Goal: Task Accomplishment & Management: Manage account settings

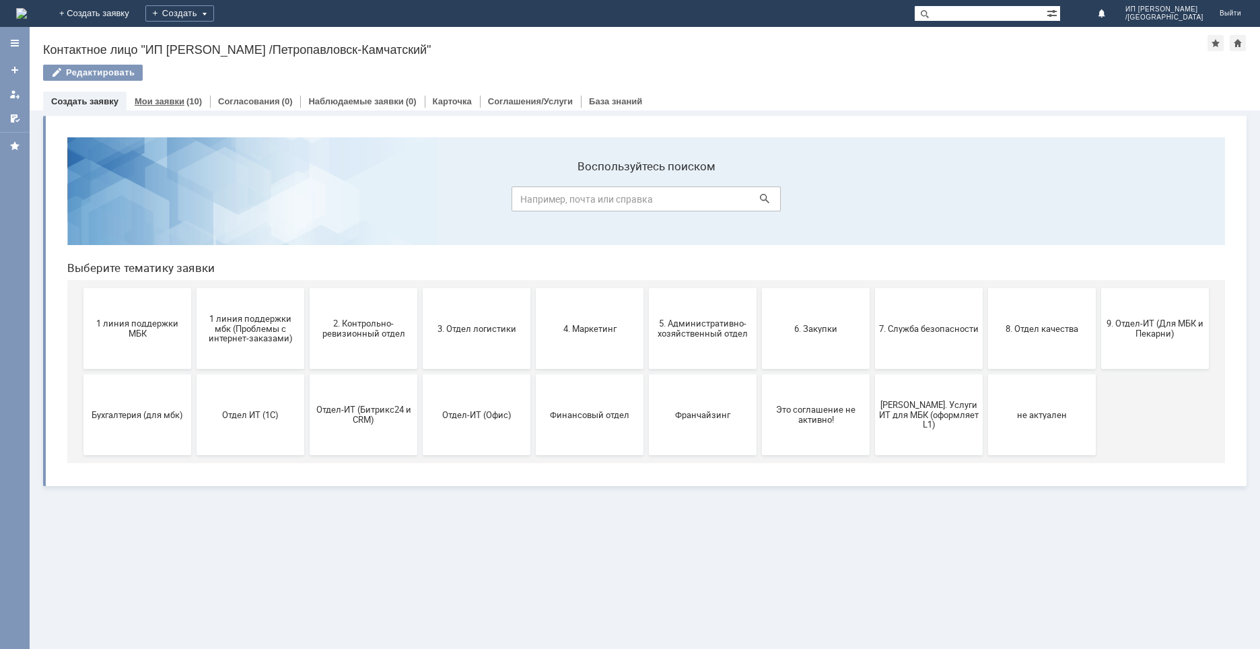
click at [192, 108] on div "Мои заявки (10)" at bounding box center [168, 102] width 83 height 20
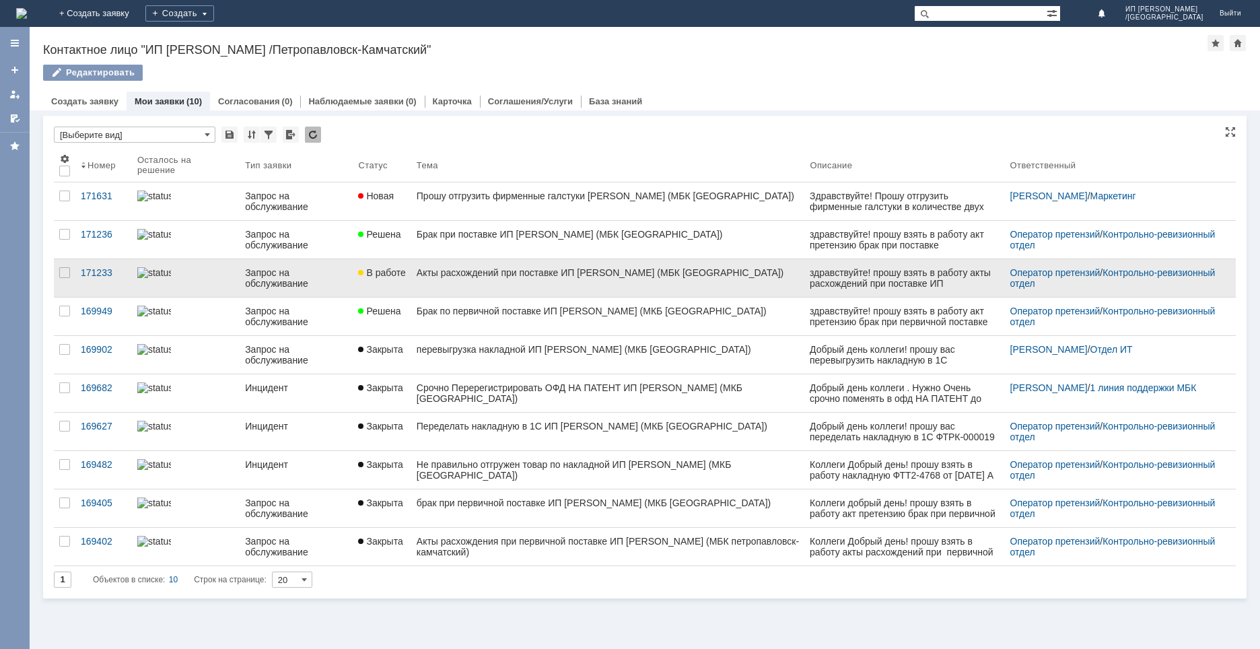
click at [439, 268] on div "Акты расхождений при поставке ИП [PERSON_NAME] (МБК [GEOGRAPHIC_DATA])" at bounding box center [608, 272] width 383 height 11
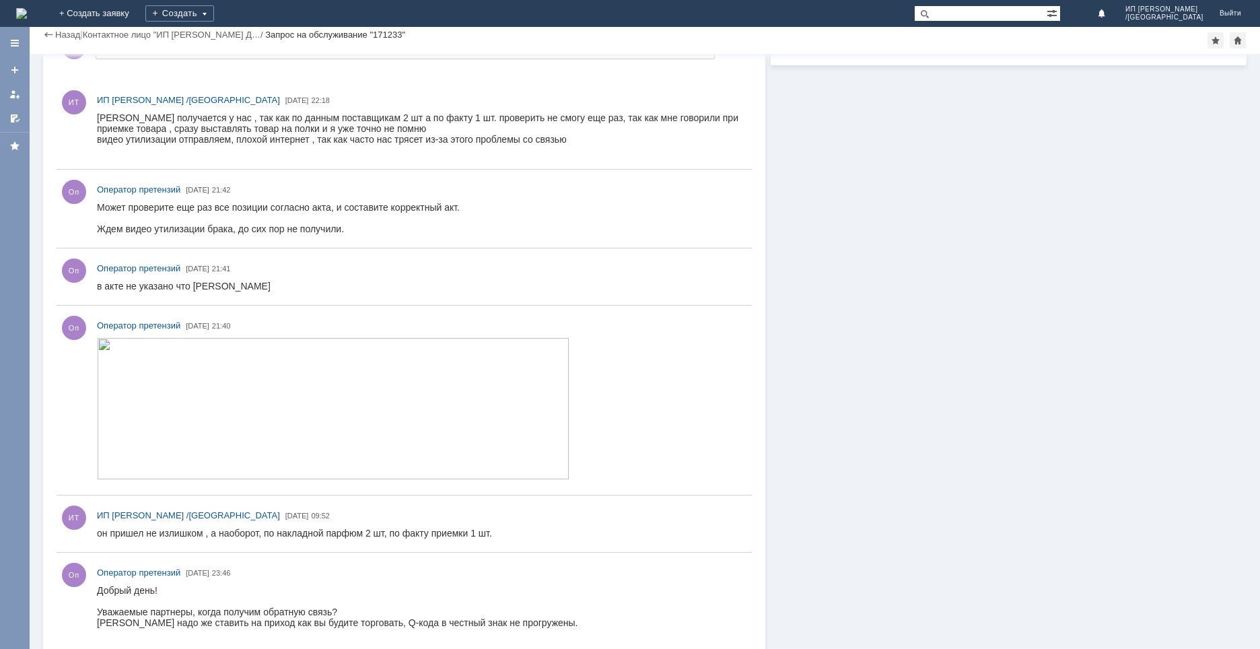
scroll to position [202, 0]
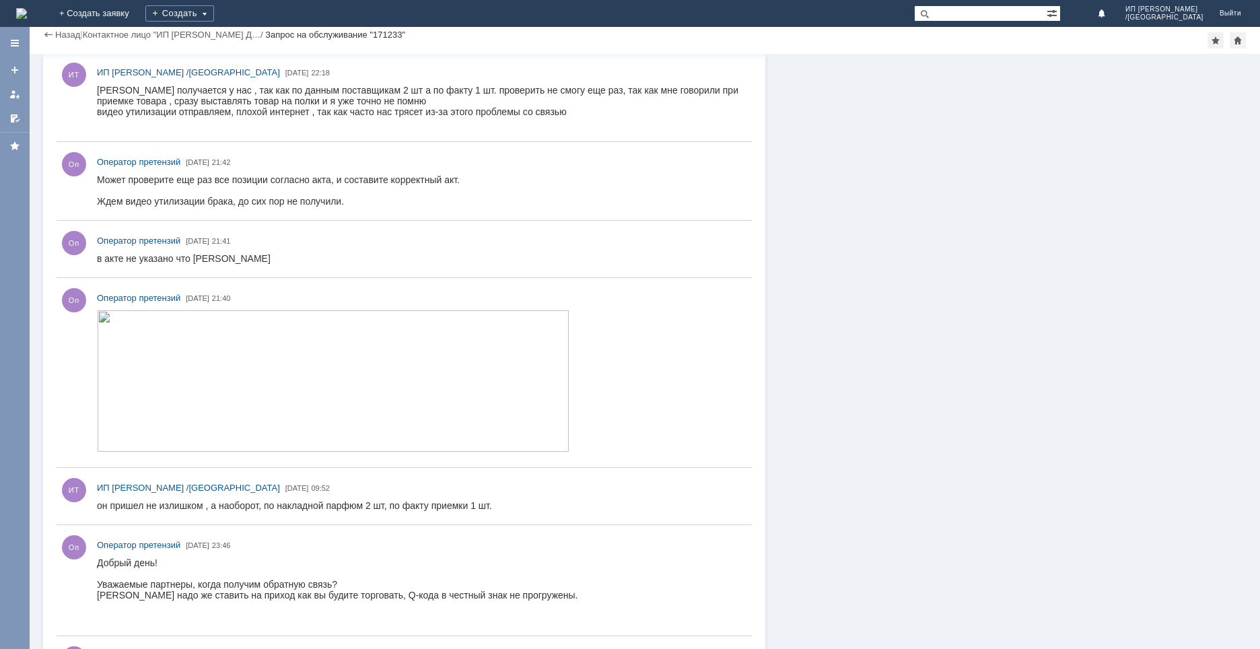
click at [265, 371] on img at bounding box center [333, 380] width 473 height 141
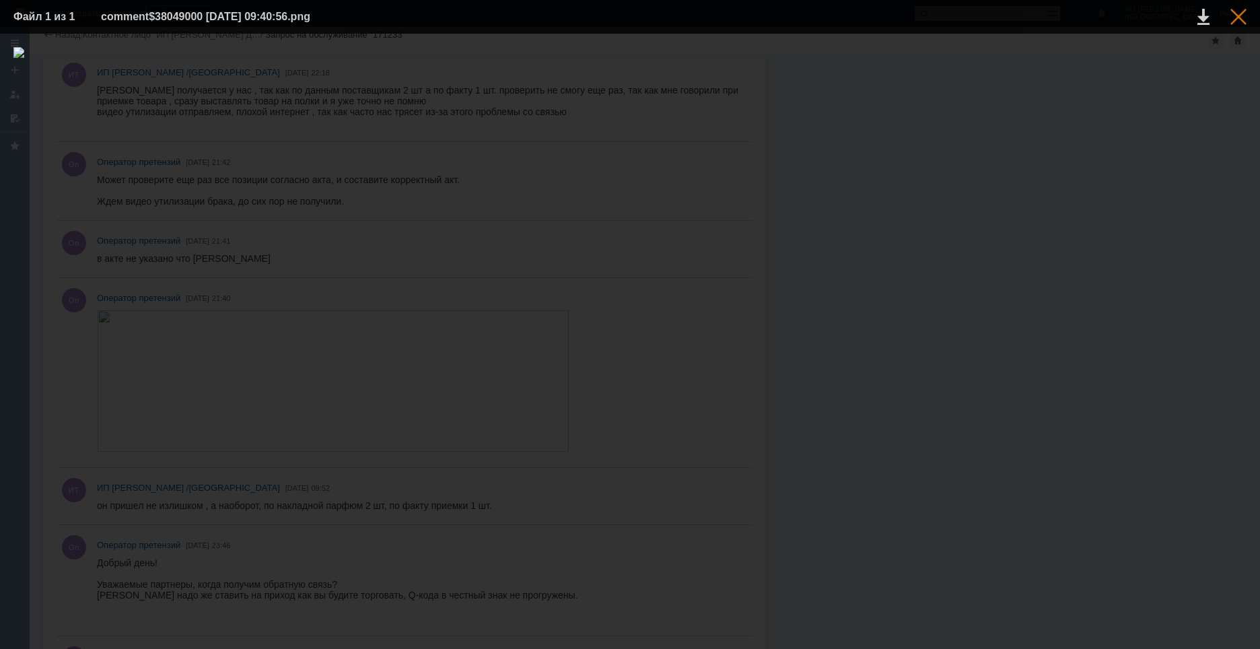
click at [1246, 24] on div at bounding box center [1239, 17] width 16 height 16
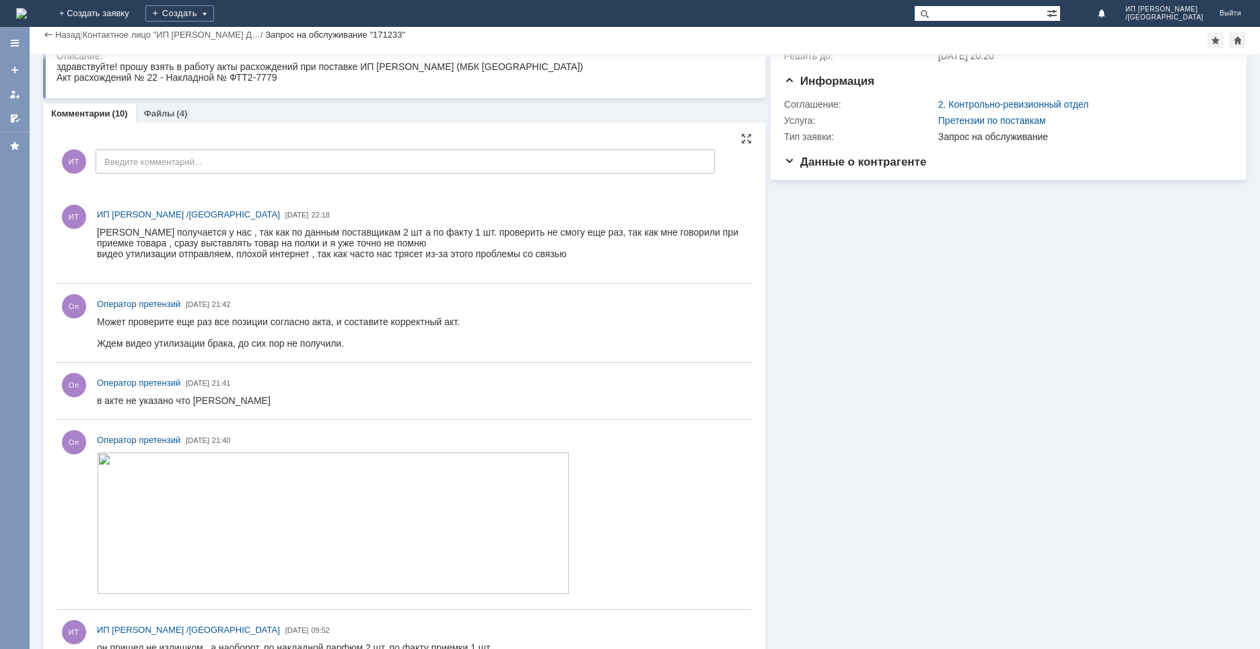
scroll to position [0, 0]
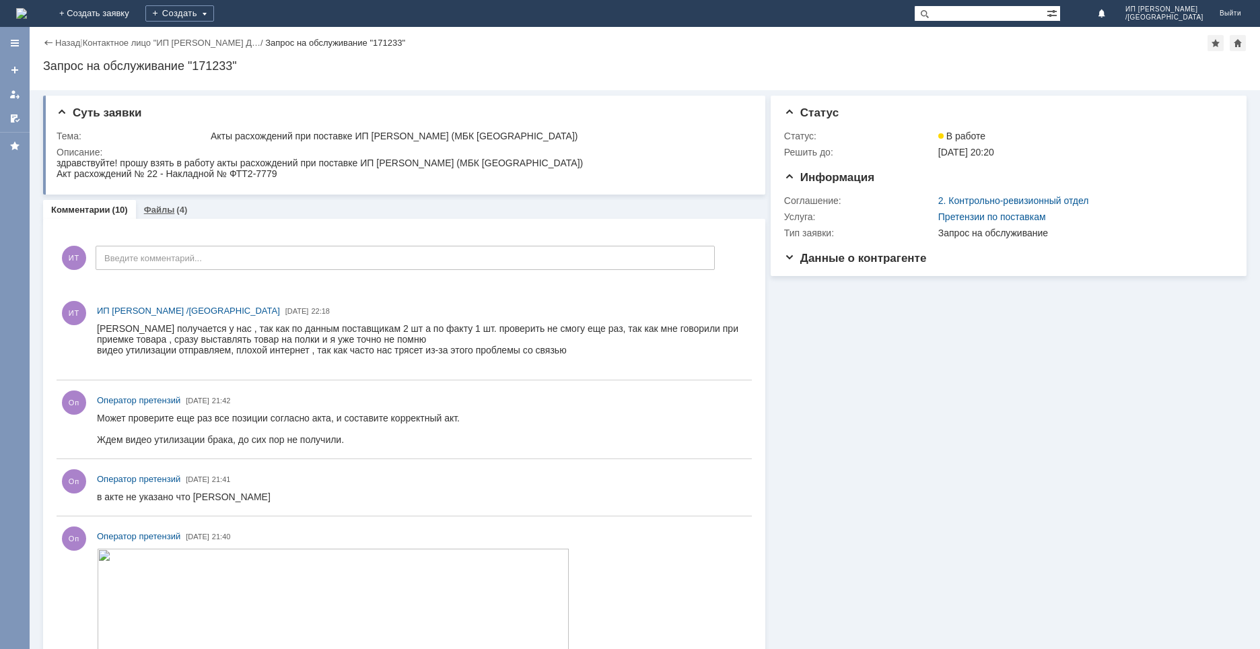
click at [160, 213] on link "Файлы" at bounding box center [159, 210] width 31 height 10
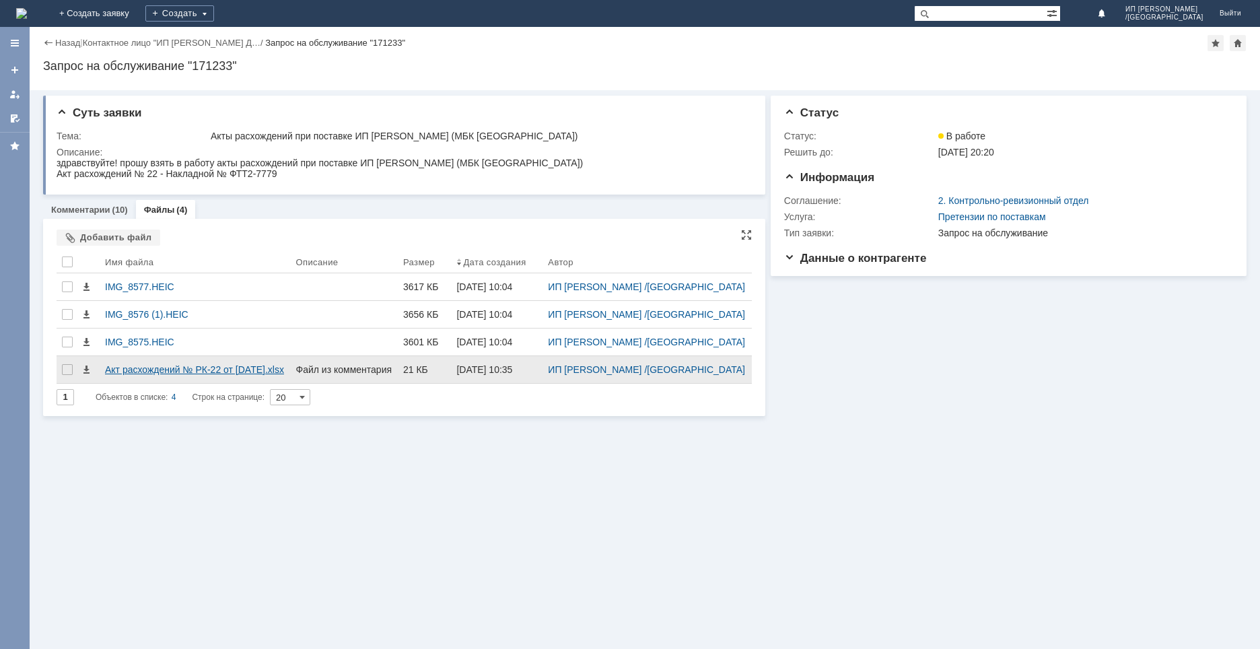
click at [154, 375] on div "Акт расхождений № РК-22 от [DATE].xlsx" at bounding box center [195, 369] width 180 height 11
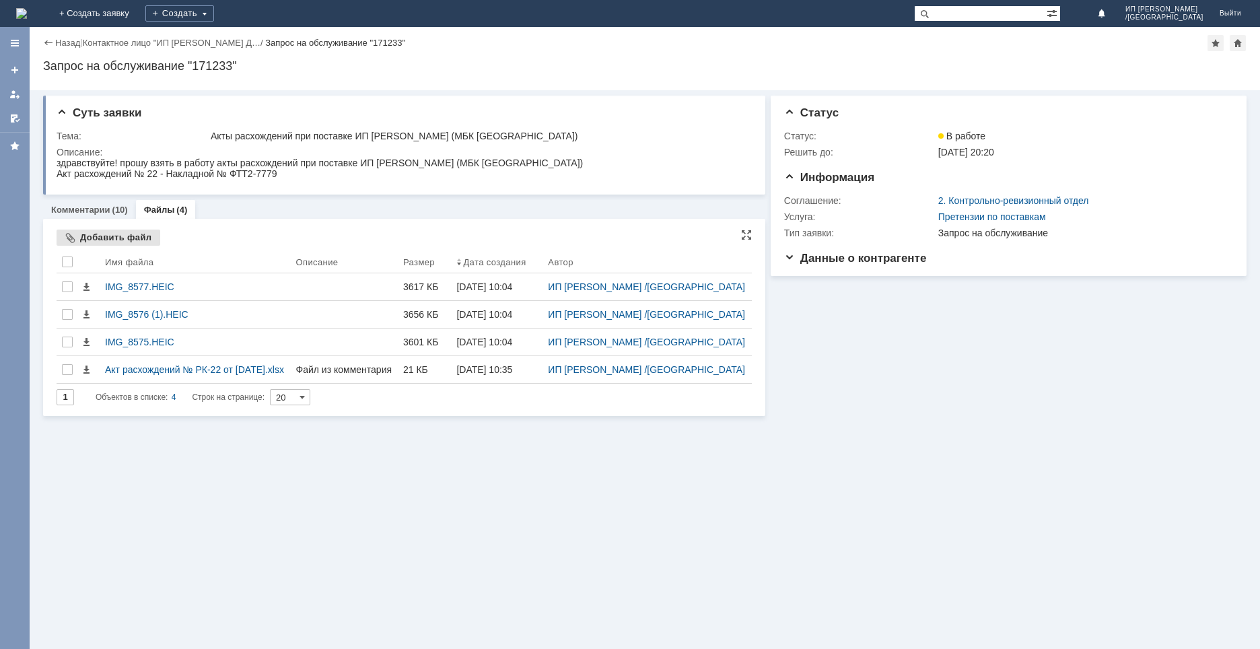
click at [139, 241] on div "Добавить файл" at bounding box center [109, 238] width 104 height 16
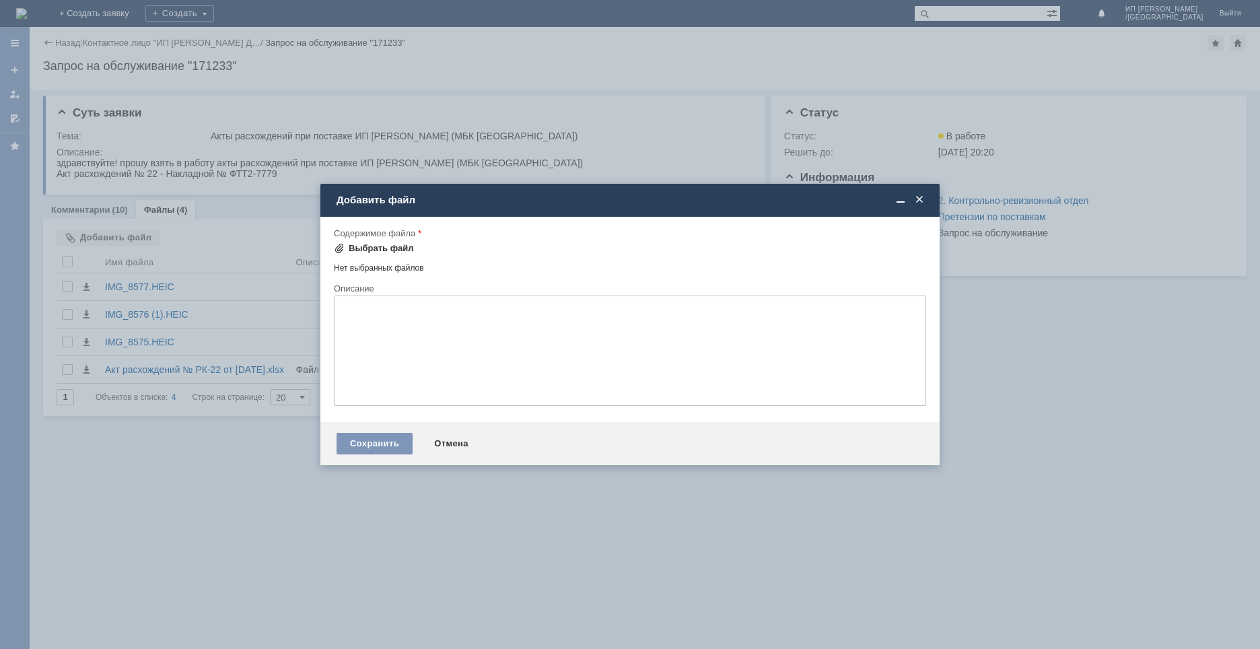
click at [380, 251] on div "Выбрать файл" at bounding box center [381, 248] width 65 height 11
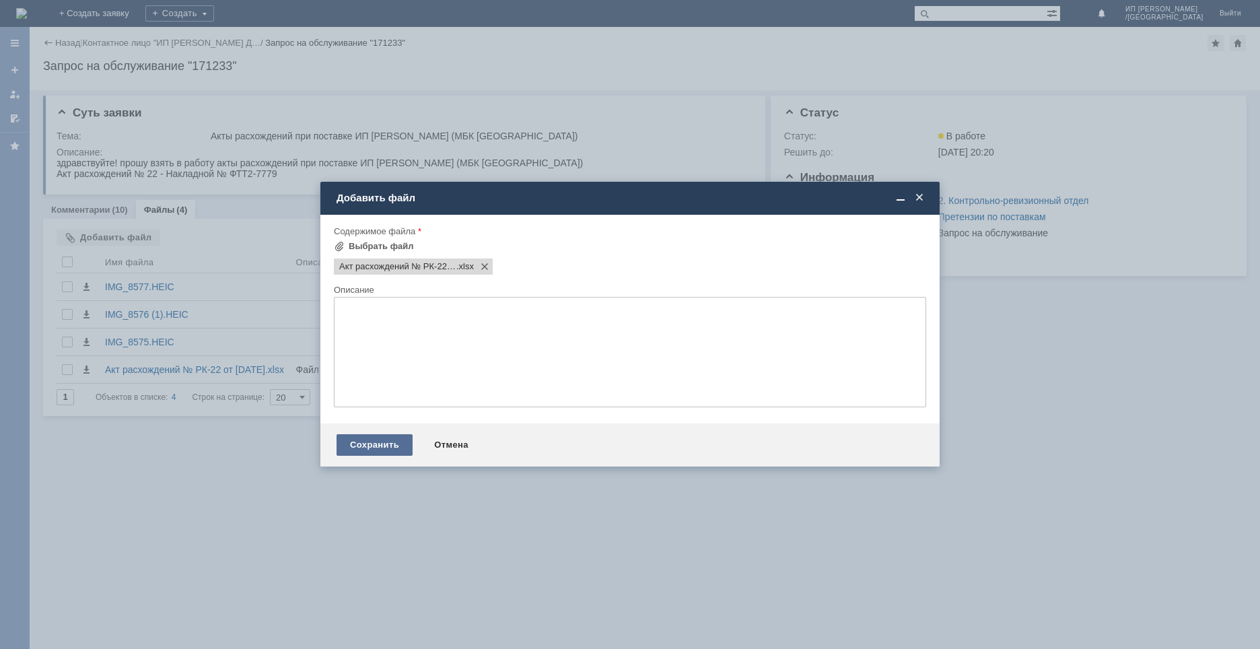
click at [380, 447] on div "Сохранить" at bounding box center [375, 445] width 76 height 22
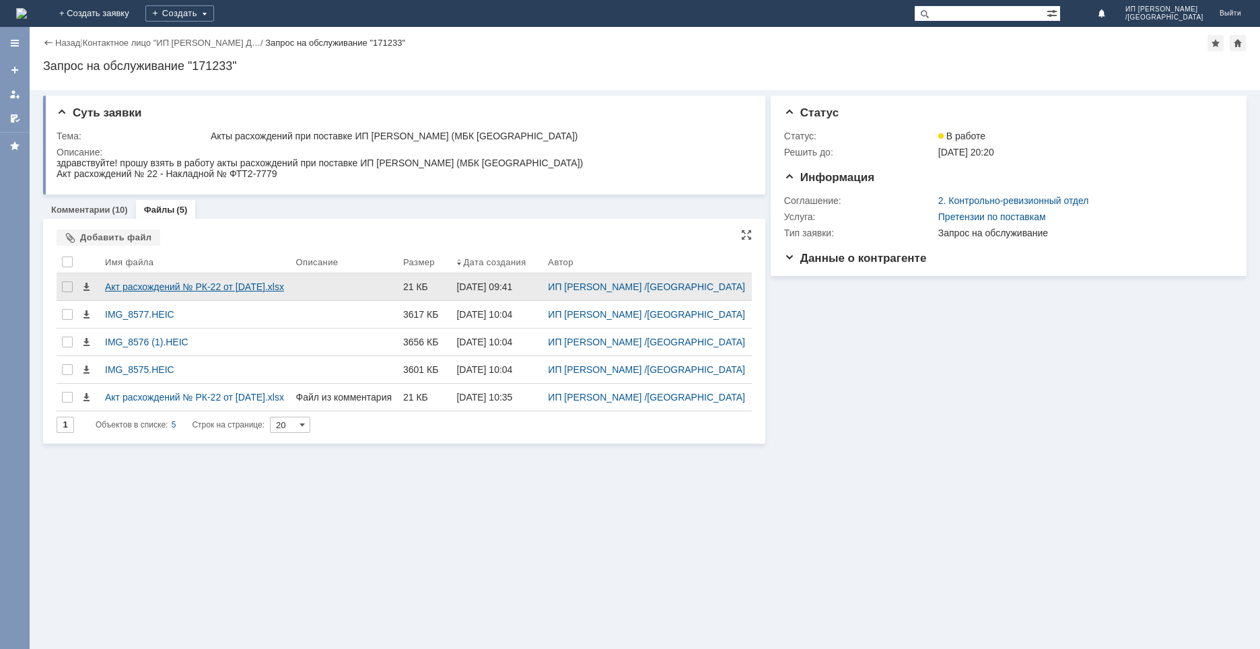
click at [127, 292] on div "Акт расхождений № РК-22 от [DATE].xlsx" at bounding box center [195, 286] width 180 height 11
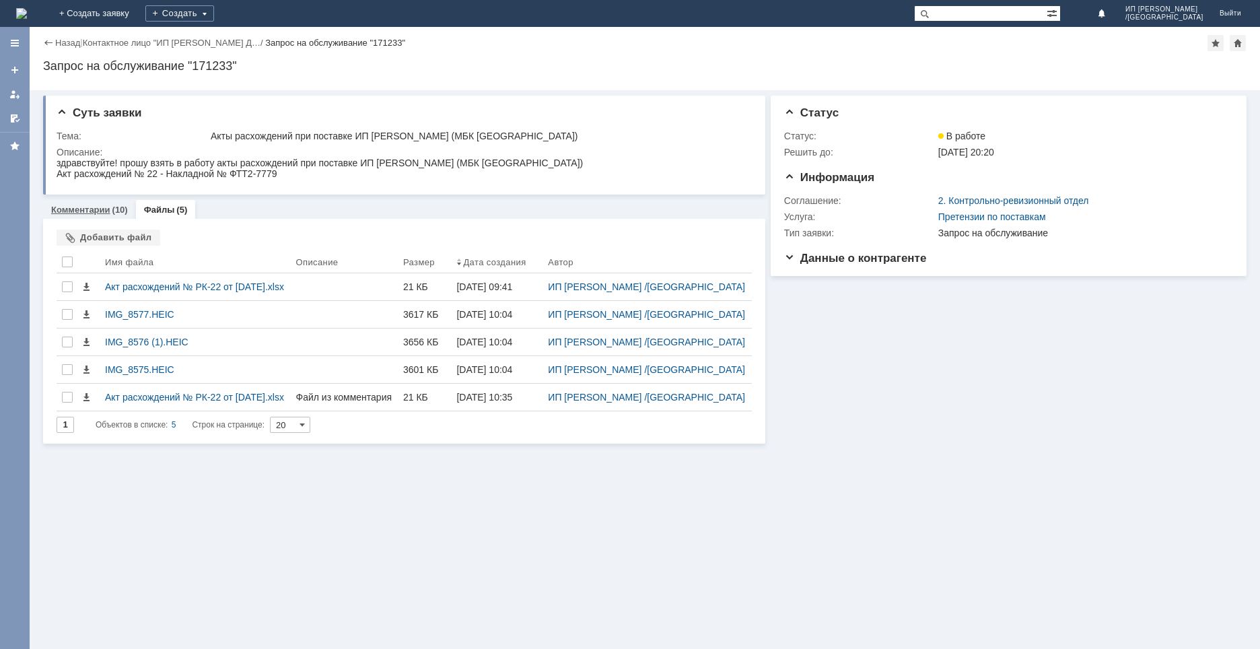
click at [76, 204] on div "Комментарии (10)" at bounding box center [89, 210] width 93 height 20
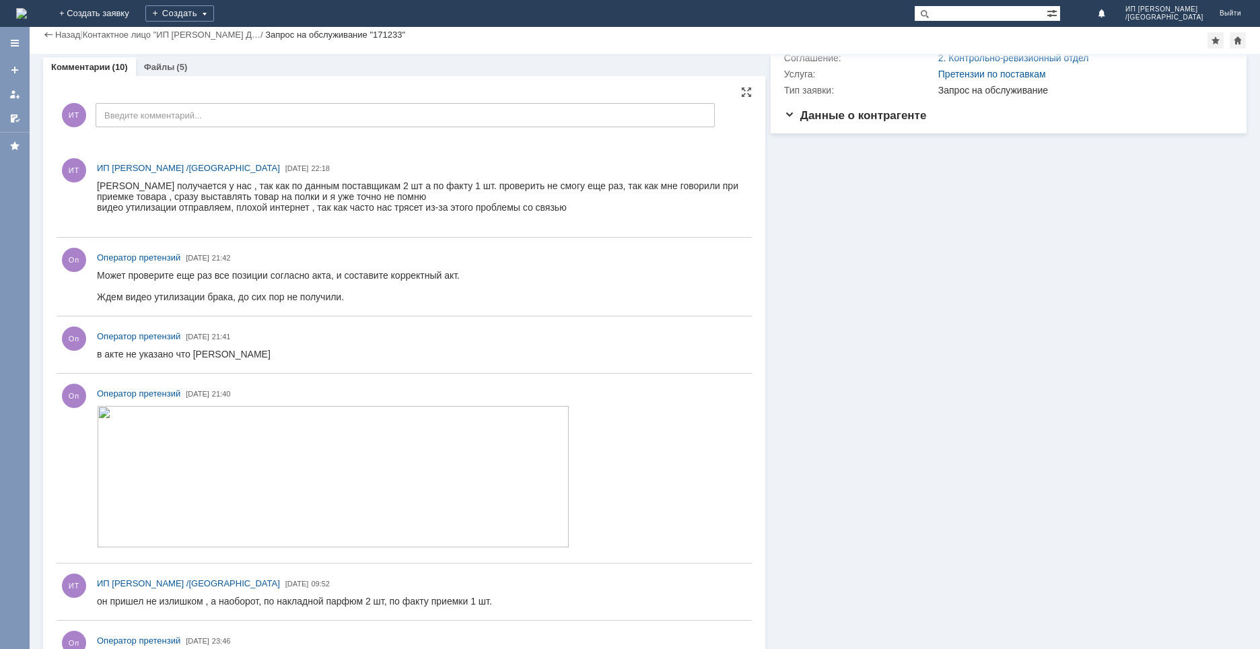
scroll to position [202, 0]
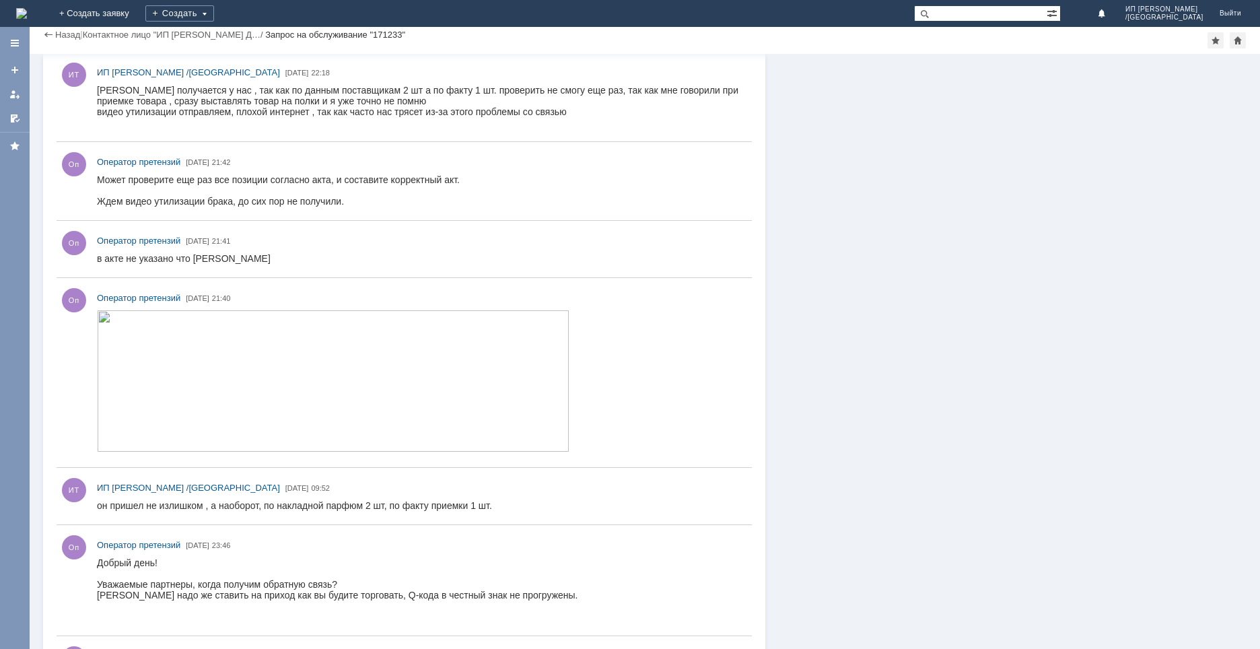
click at [294, 401] on img at bounding box center [333, 380] width 473 height 141
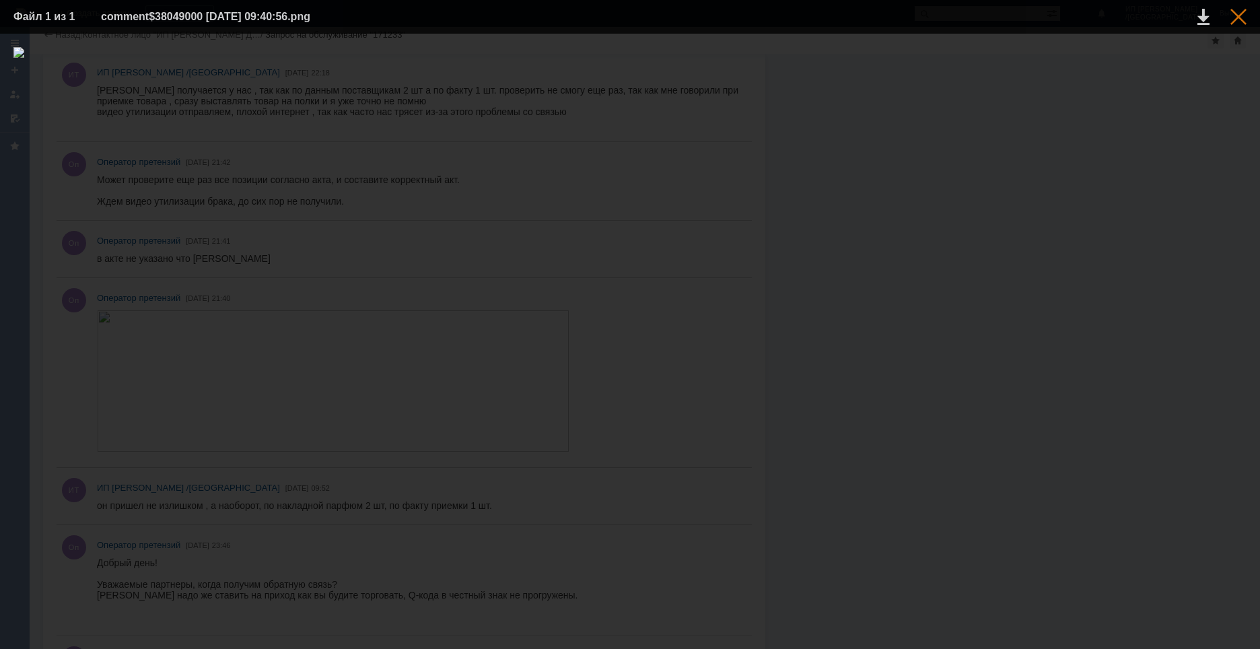
click at [1238, 17] on div at bounding box center [1239, 17] width 16 height 16
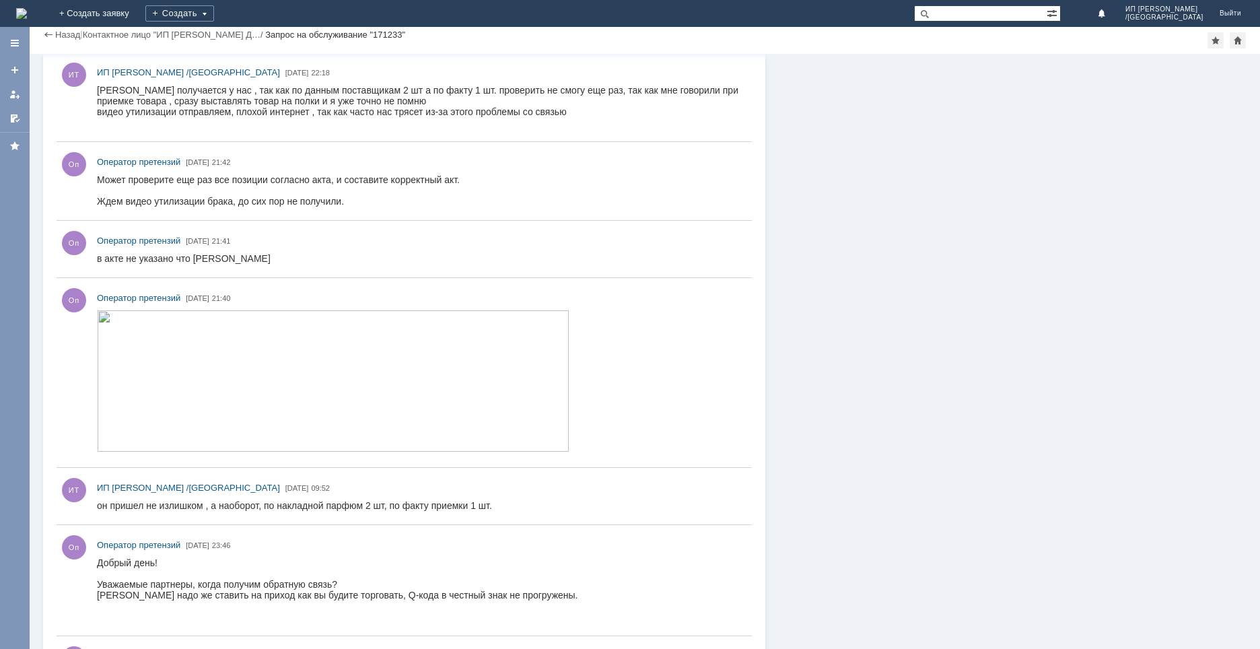
click at [254, 399] on img at bounding box center [333, 380] width 473 height 141
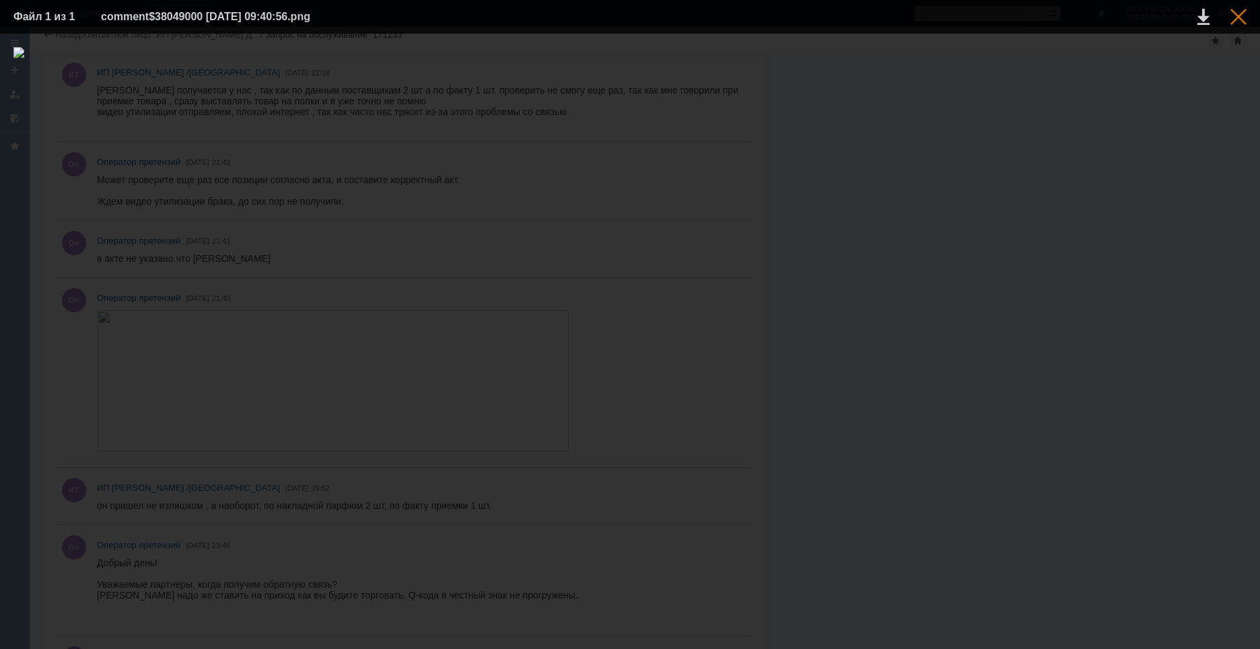
click at [1244, 11] on div at bounding box center [1239, 17] width 16 height 16
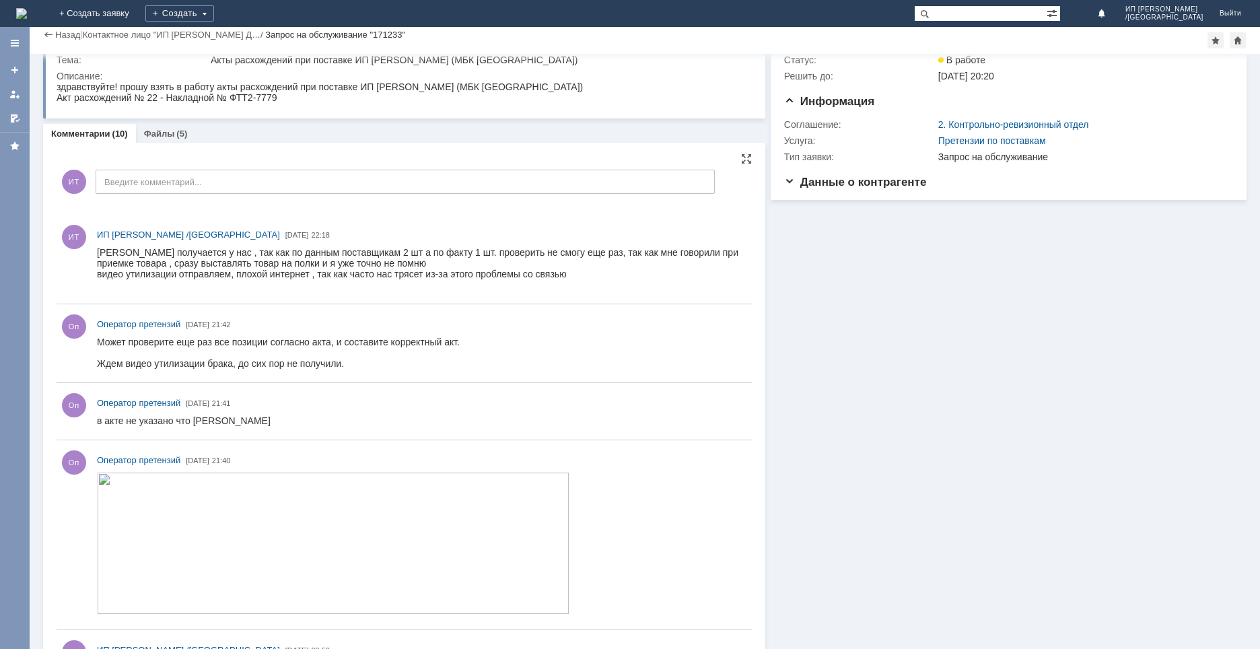
scroll to position [0, 0]
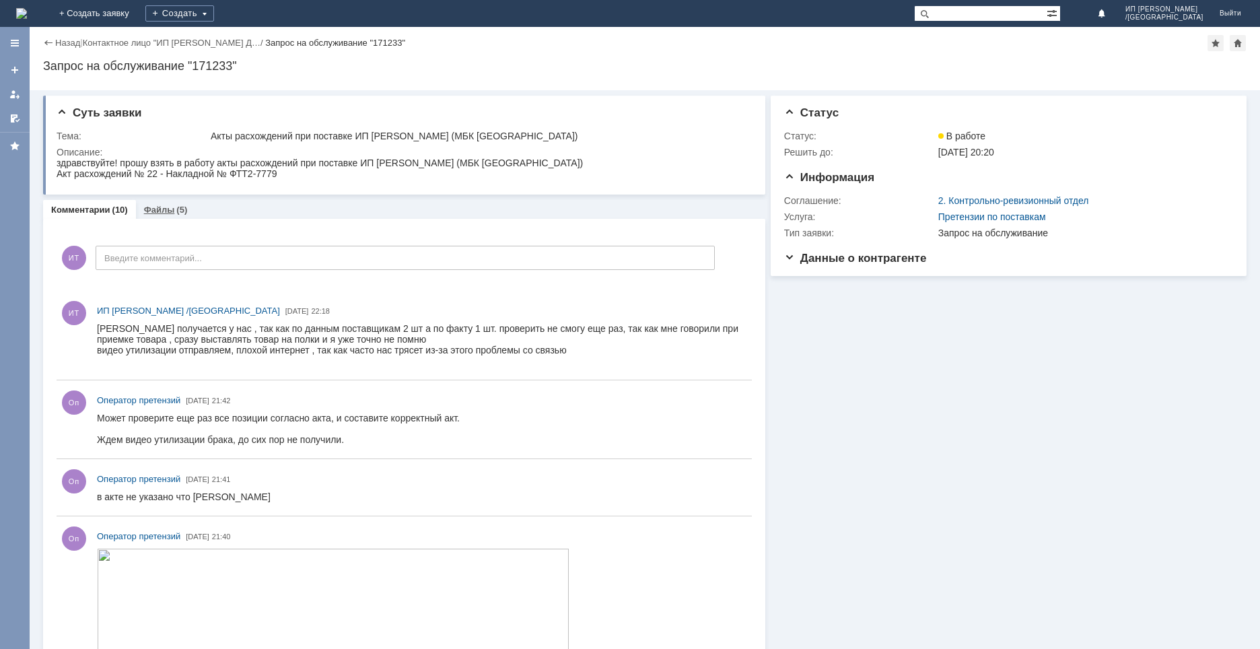
click at [158, 207] on link "Файлы" at bounding box center [159, 210] width 31 height 10
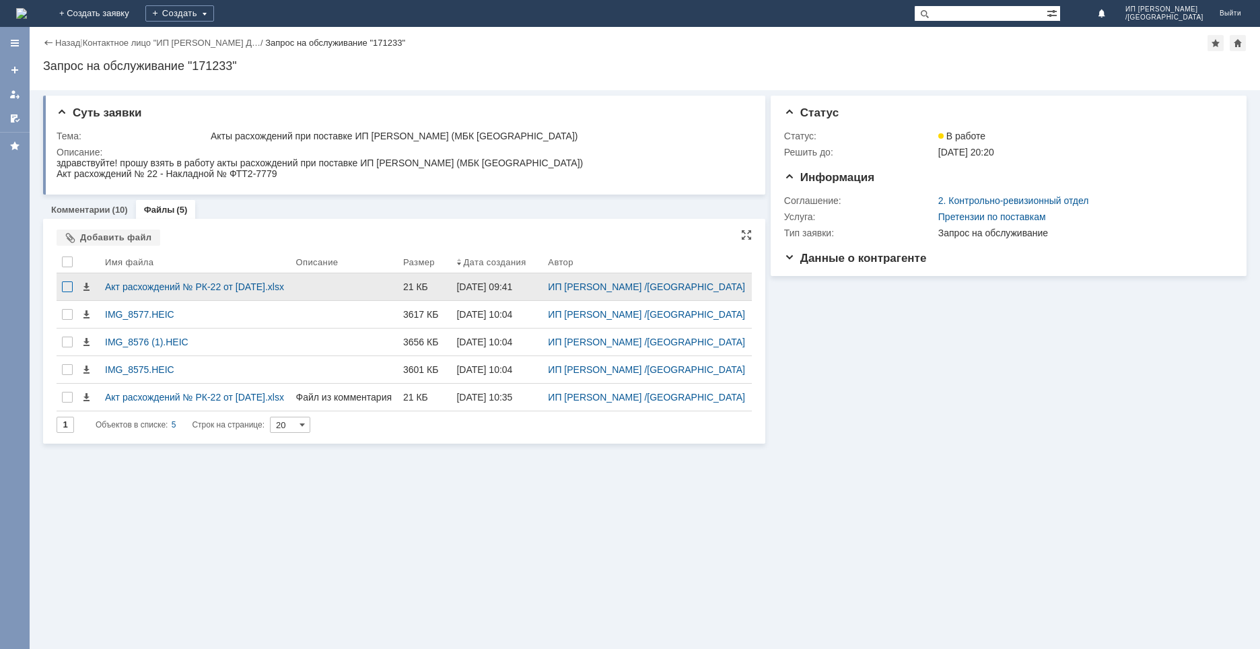
click at [67, 292] on div at bounding box center [67, 286] width 11 height 11
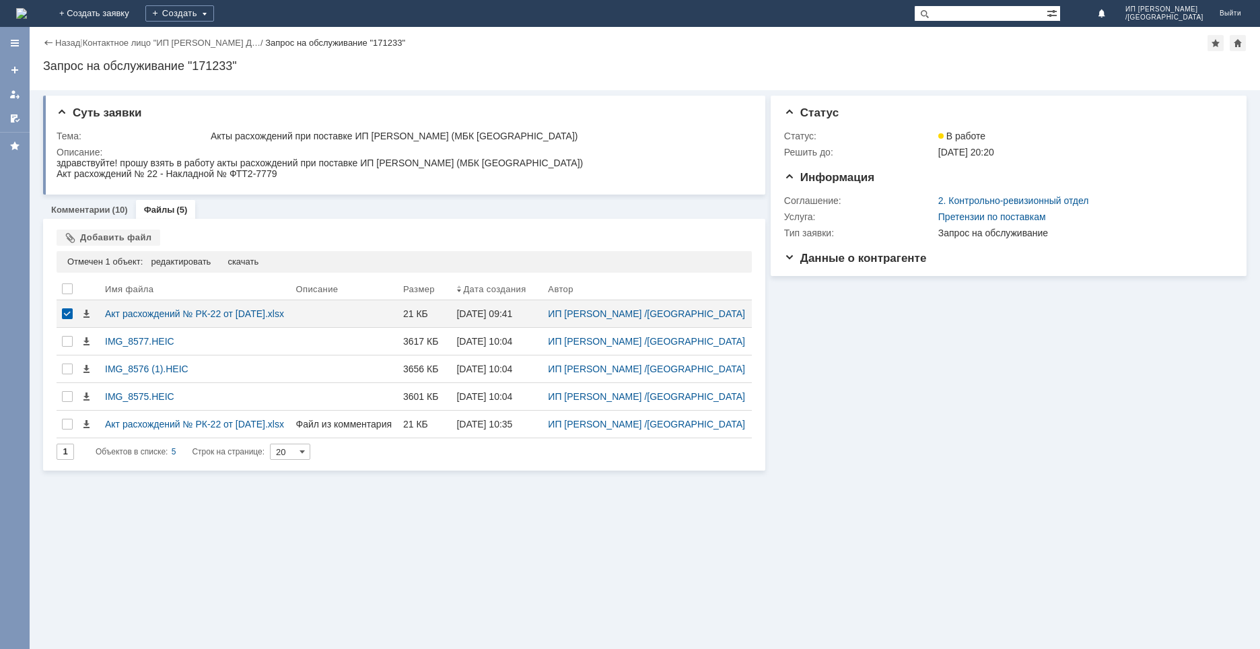
click at [807, 471] on div "Информация Статус Статус: В работе Решить до: 13.11.2025 20:20 Информация Согла…" at bounding box center [1006, 280] width 481 height 380
click at [70, 319] on div at bounding box center [67, 313] width 11 height 11
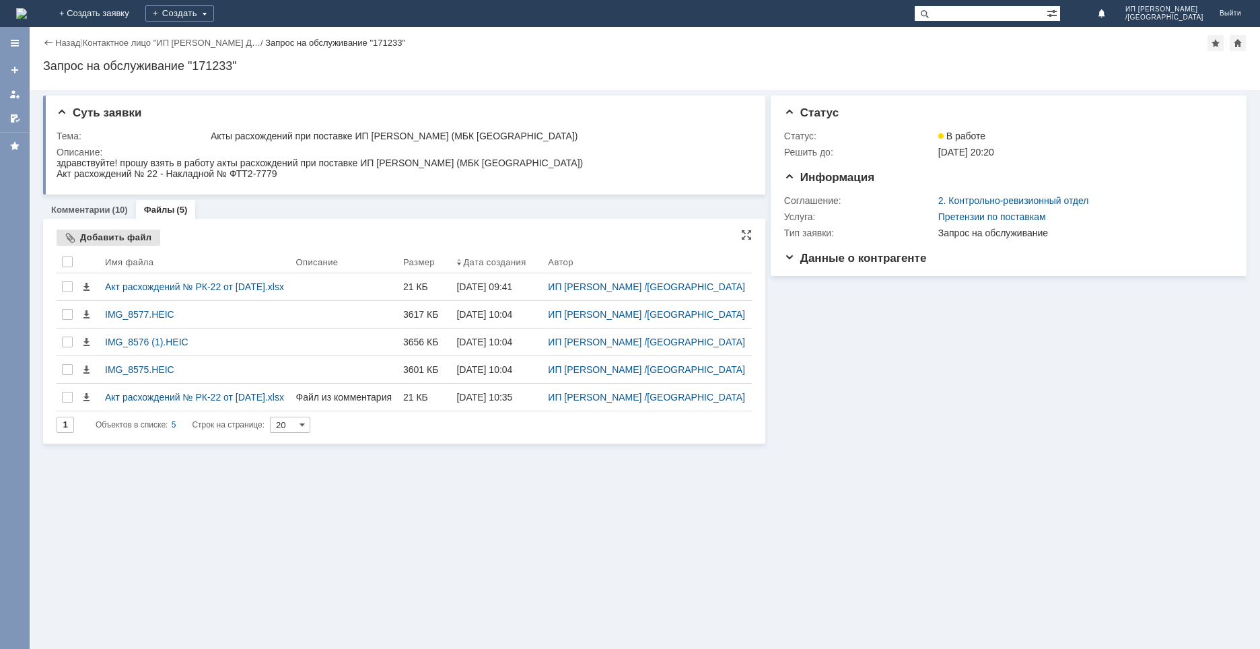
click at [102, 234] on div "Добавить файл" at bounding box center [109, 238] width 104 height 16
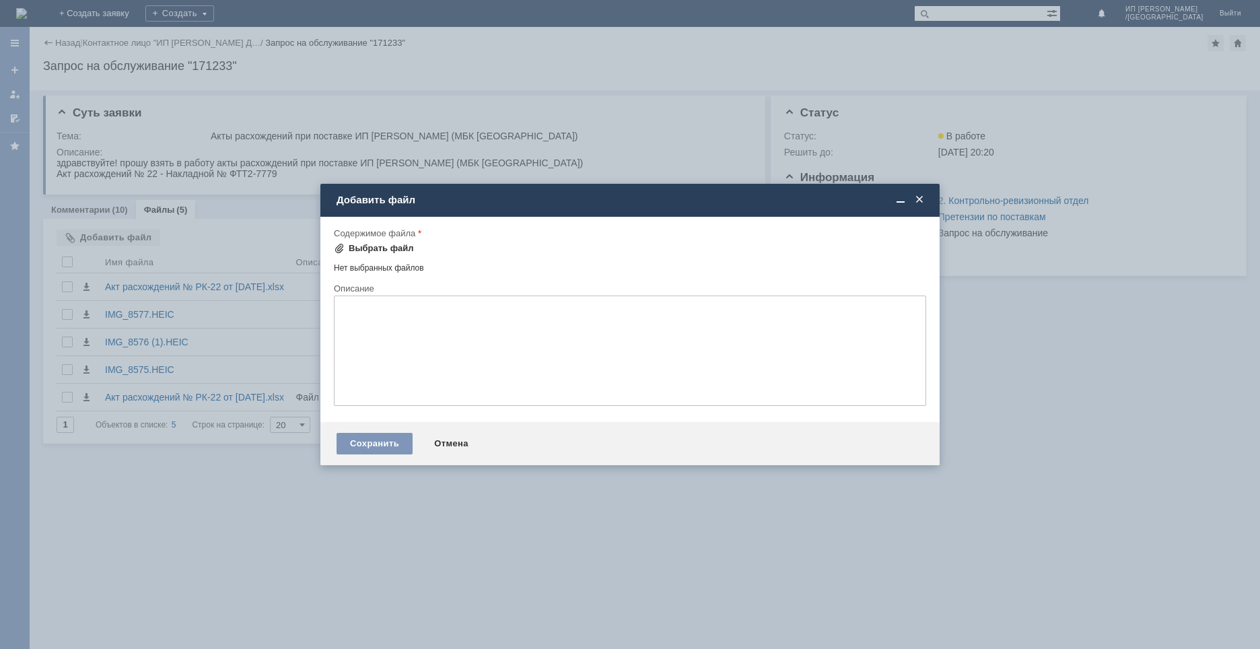
click at [370, 245] on div "Выбрать файл" at bounding box center [381, 248] width 65 height 11
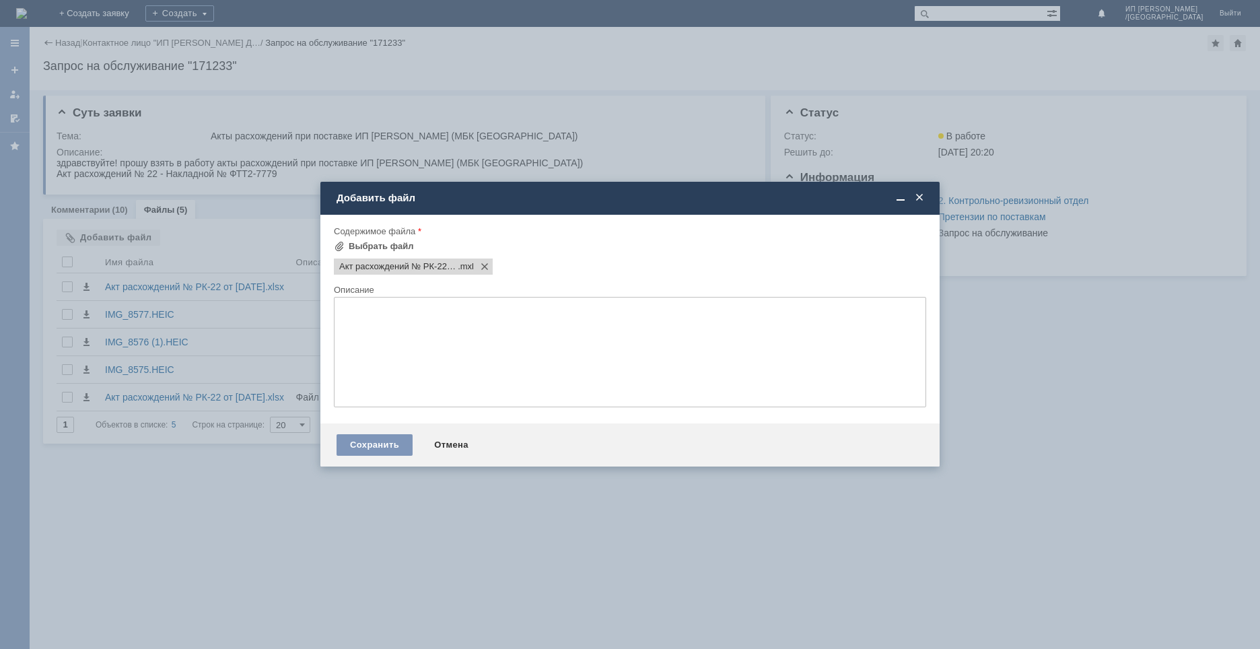
click at [397, 333] on textarea at bounding box center [630, 352] width 593 height 110
click at [368, 306] on textarea "первы не тот" at bounding box center [630, 352] width 593 height 110
click at [405, 311] on textarea "первый не тот" at bounding box center [630, 352] width 593 height 110
type textarea "первый не тот отправила, не знаю как удалять здесь"
click at [393, 442] on div "Сохранить" at bounding box center [375, 445] width 76 height 22
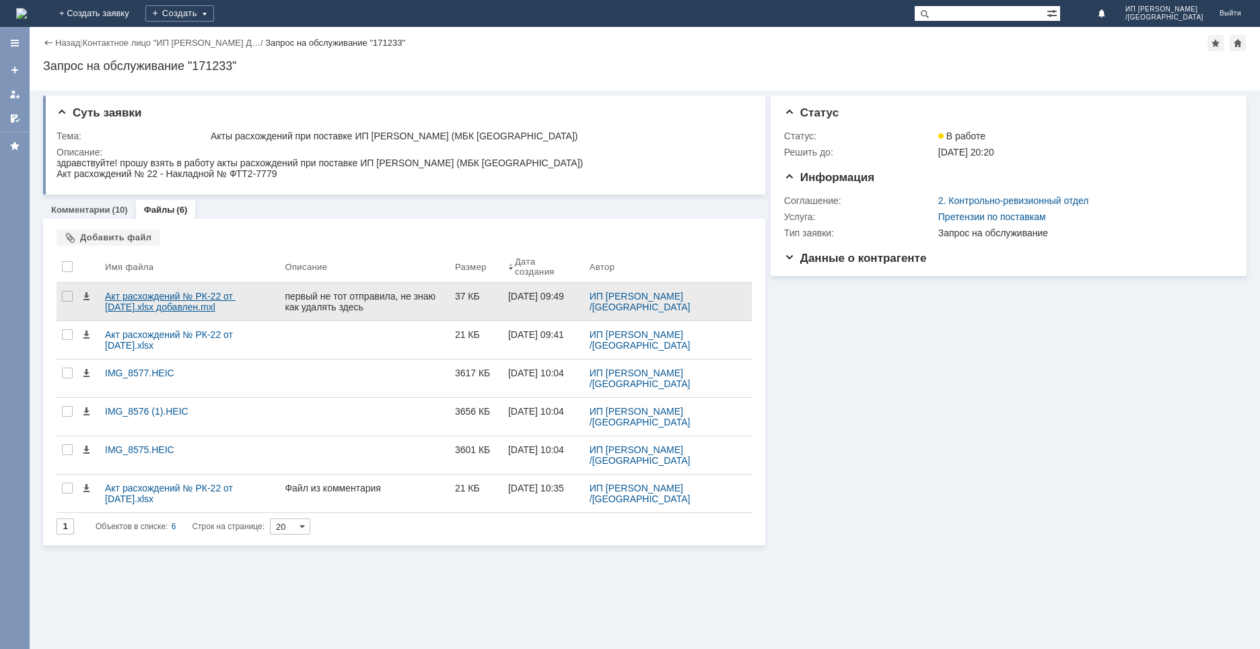
click at [193, 291] on div "Акт расхождений № РК-22 от [DATE].xlsx добавлен.mxl" at bounding box center [190, 302] width 180 height 38
click at [184, 312] on div "Акт расхождений № РК-22 от [DATE].xlsx добавлен.mxl" at bounding box center [189, 302] width 169 height 22
click at [659, 299] on link "ИП [PERSON_NAME] /[GEOGRAPHIC_DATA]" at bounding box center [640, 302] width 101 height 22
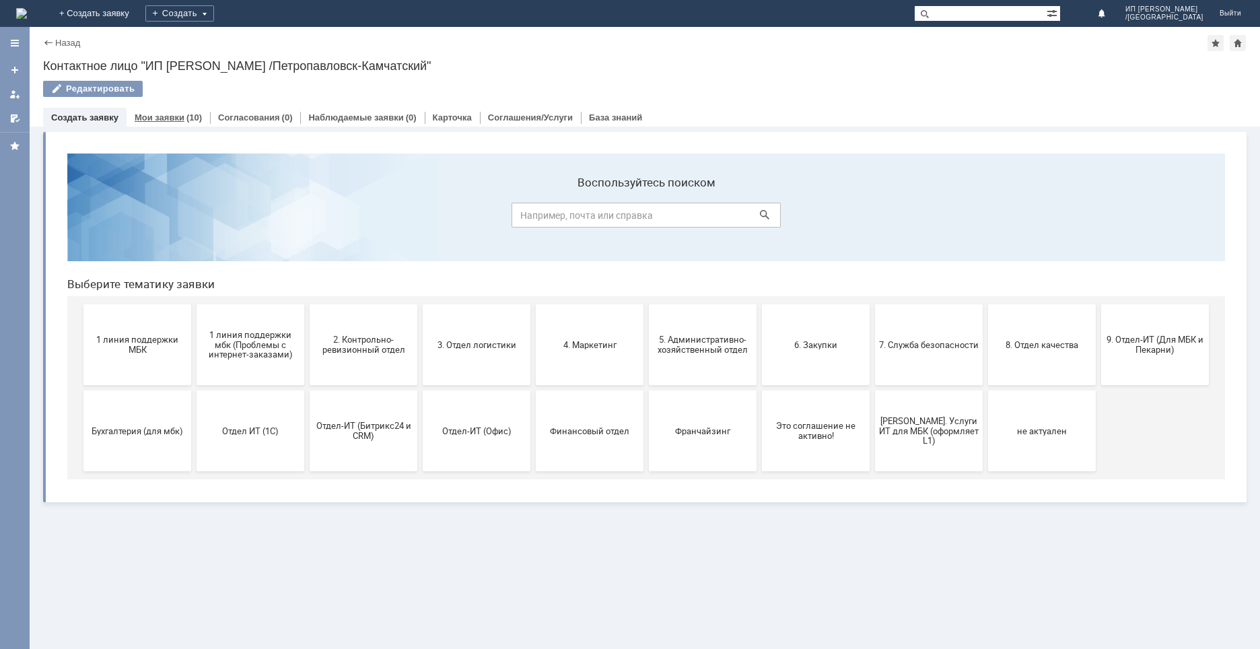
click at [162, 118] on link "Мои заявки" at bounding box center [160, 117] width 50 height 10
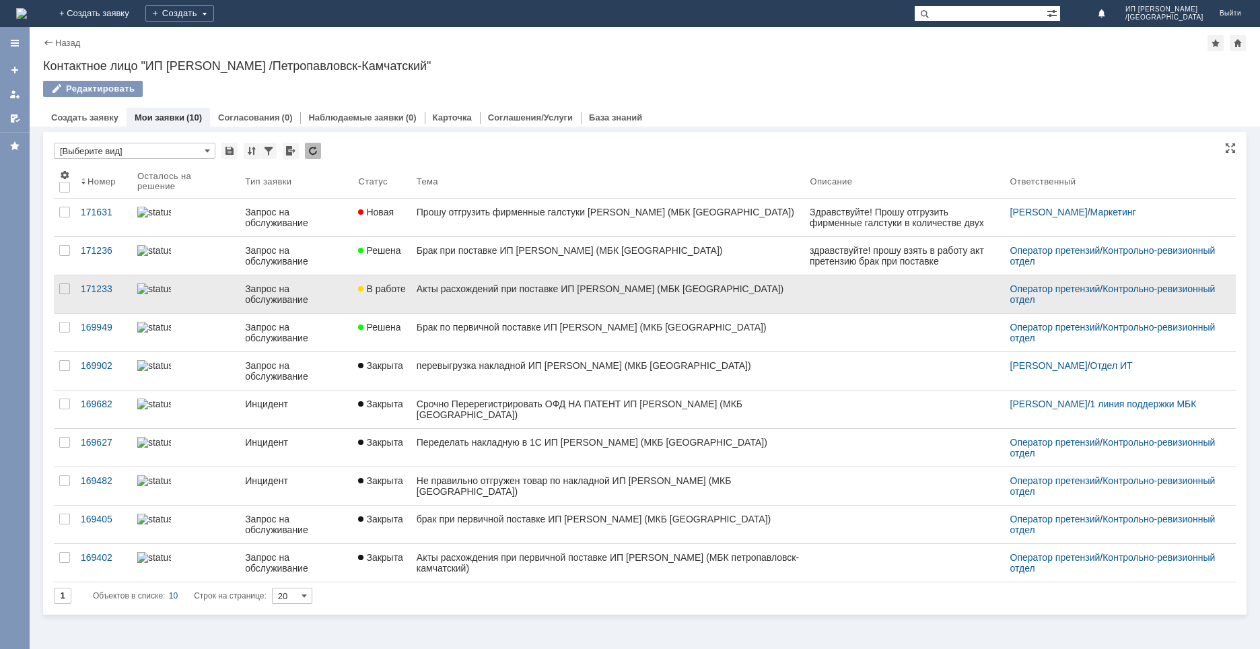
click at [479, 291] on div "Акты расхождений при поставке ИП [PERSON_NAME] (МБК [GEOGRAPHIC_DATA])" at bounding box center [608, 288] width 383 height 11
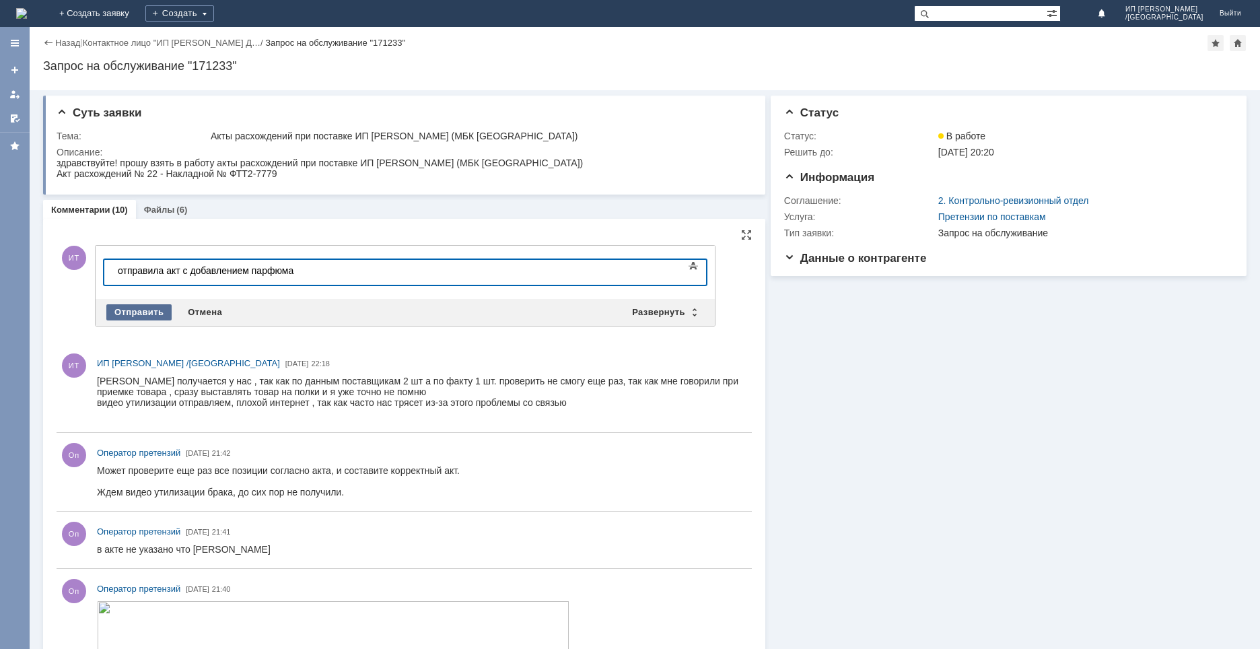
click at [129, 312] on div "Отправить" at bounding box center [138, 312] width 65 height 16
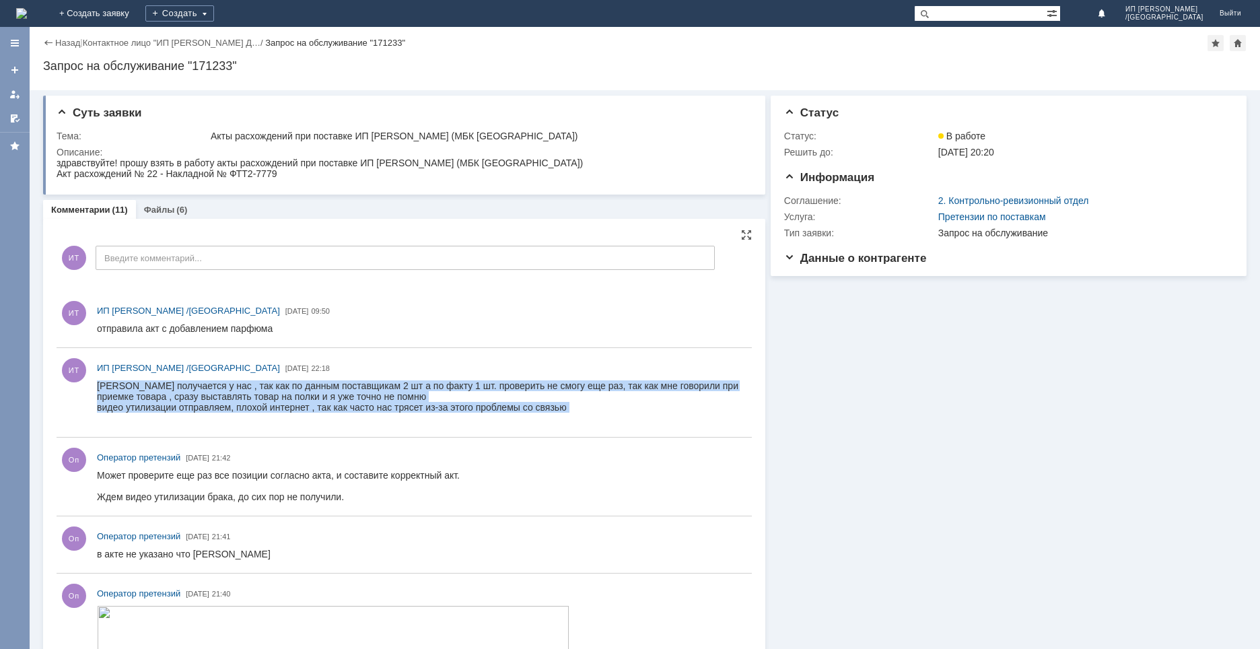
drag, startPoint x: 98, startPoint y: 386, endPoint x: 217, endPoint y: 411, distance: 121.9
click at [194, 424] on html "минус получается у нас , так как по данным поставщикам 2 шт а по факту 1 шт. пр…" at bounding box center [418, 401] width 643 height 43
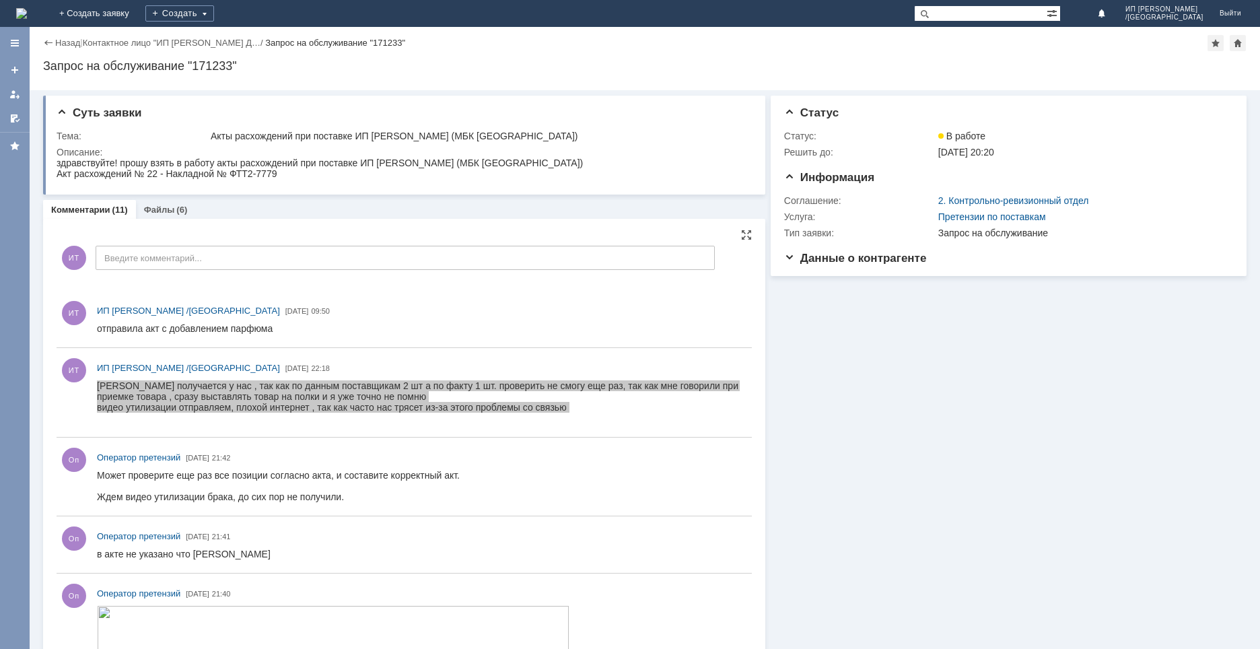
drag, startPoint x: 169, startPoint y: 426, endPoint x: 453, endPoint y: 336, distance: 298.1
click at [453, 336] on div at bounding box center [422, 329] width 650 height 16
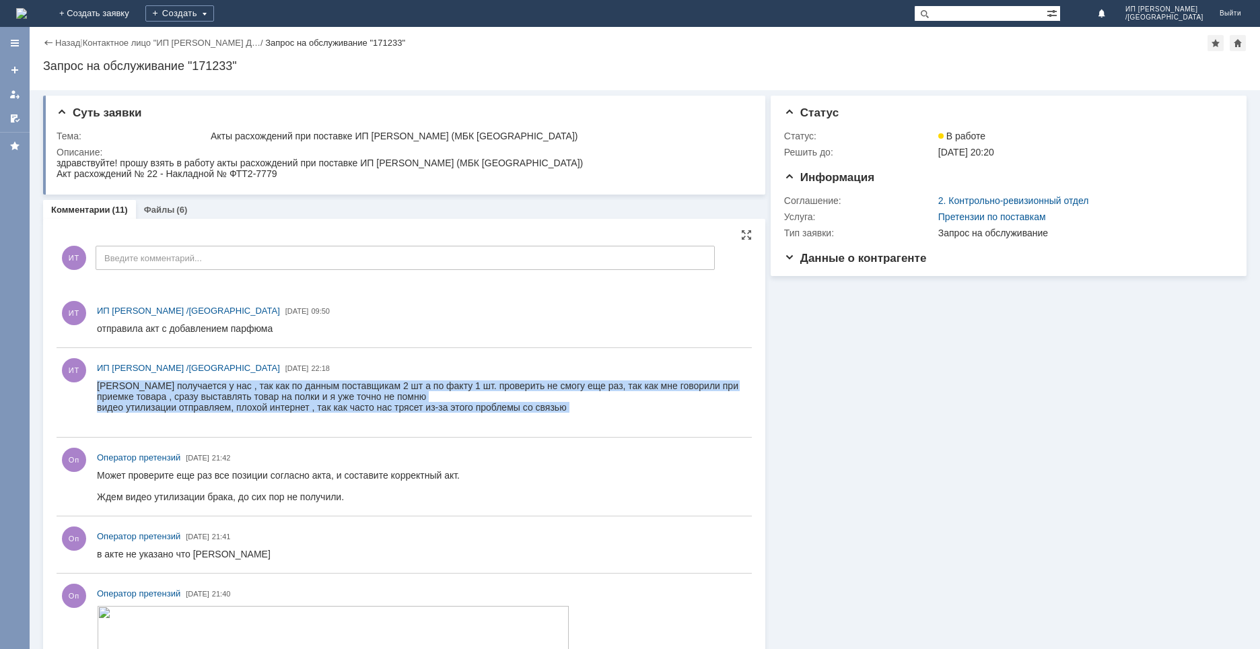
click at [639, 411] on div "видео утилизации отправляем, плохой интернет , так как часто нас трясет из-за э…" at bounding box center [418, 407] width 643 height 11
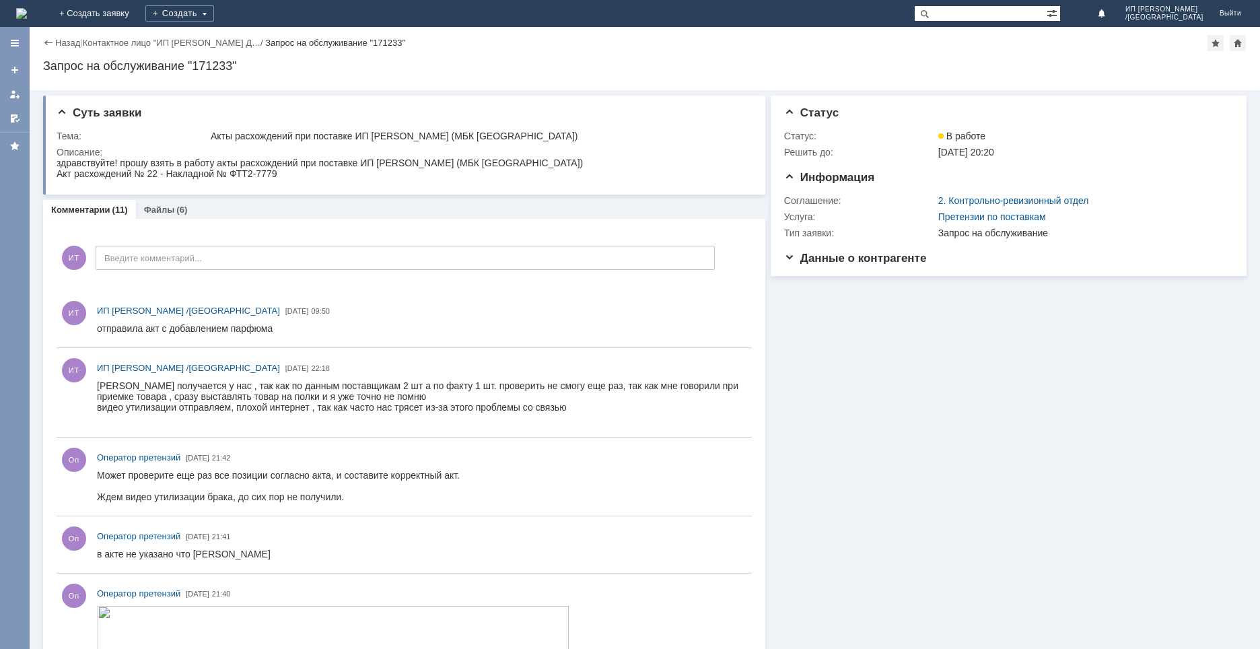
click at [847, 483] on div "Информация Статус Статус: В работе Решить до: 13.11.2025 20:20 Информация Согла…" at bounding box center [1006, 647] width 481 height 1114
click at [652, 508] on div "Оп Оператор претензий 15.08.2025 21:42" at bounding box center [405, 476] width 696 height 67
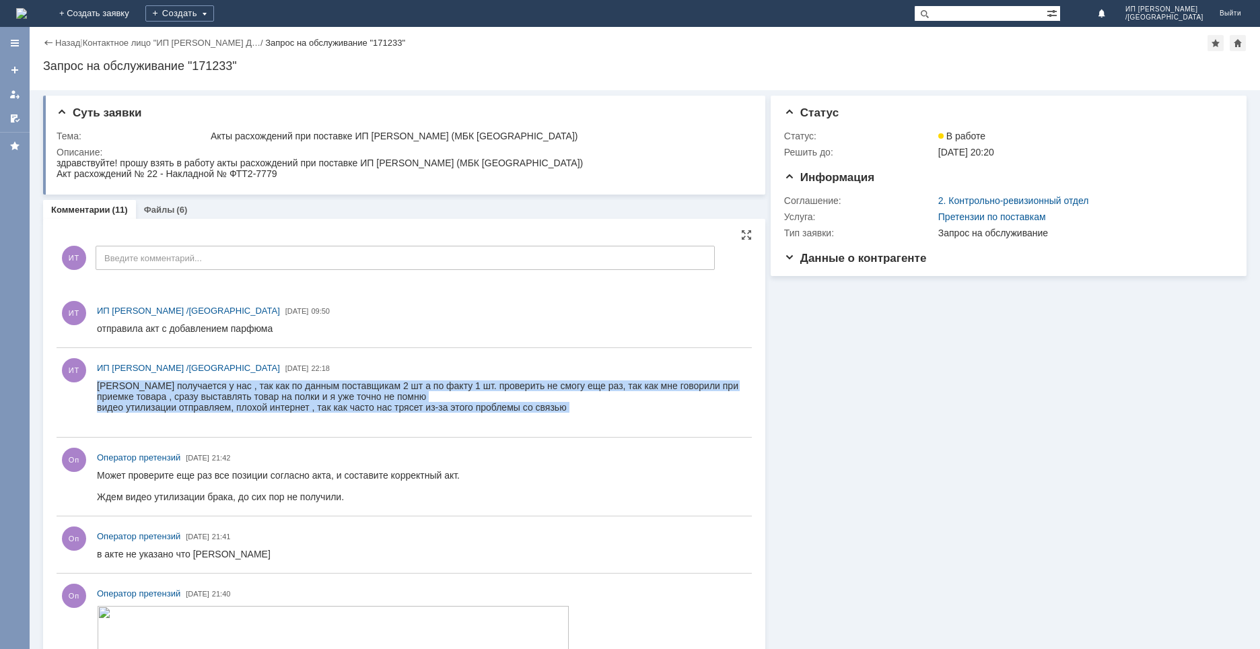
drag, startPoint x: 100, startPoint y: 386, endPoint x: 528, endPoint y: 414, distance: 429.2
click at [537, 416] on body "минус получается у нас , так как по данным поставщикам 2 шт а по факту 1 шт. пр…" at bounding box center [418, 401] width 643 height 43
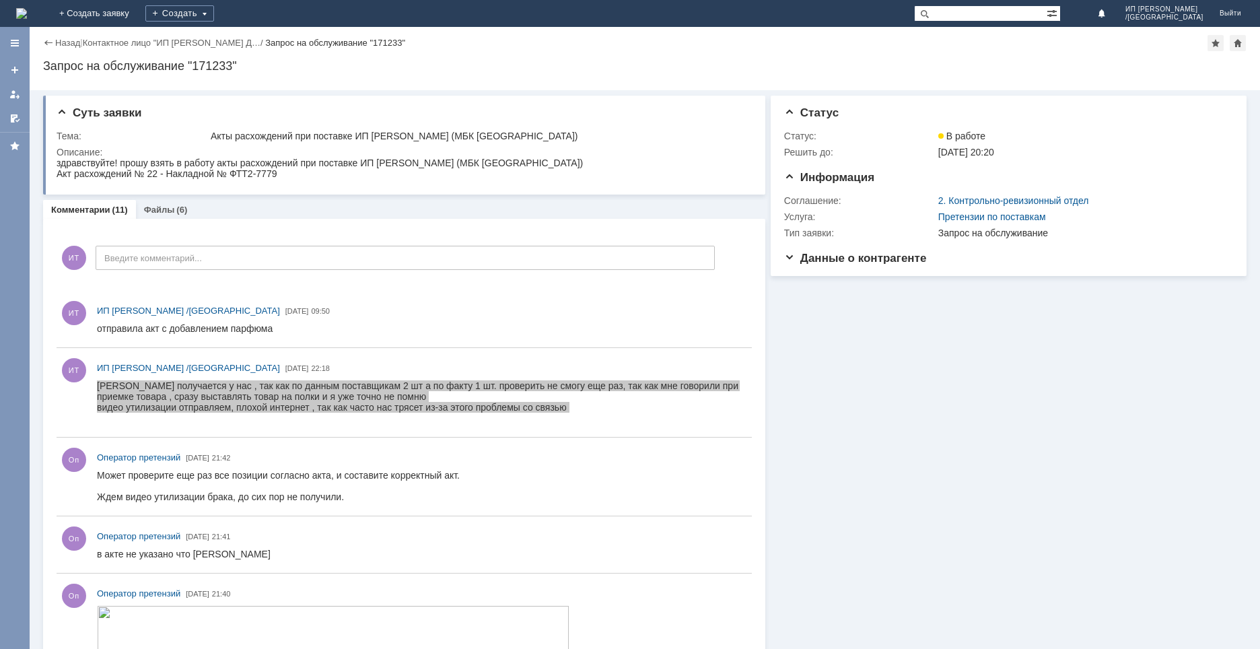
click at [951, 523] on div "Информация Статус Статус: В работе Решить до: 13.11.2025 20:20 Информация Согла…" at bounding box center [1006, 647] width 481 height 1114
click at [896, 488] on div "Информация Статус Статус: В работе Решить до: 13.11.2025 20:20 Информация Согла…" at bounding box center [1006, 647] width 481 height 1114
click at [887, 494] on div "Информация Статус Статус: В работе Решить до: 13.11.2025 20:20 Информация Согла…" at bounding box center [1006, 647] width 481 height 1114
click at [159, 215] on link "Файлы" at bounding box center [159, 210] width 31 height 10
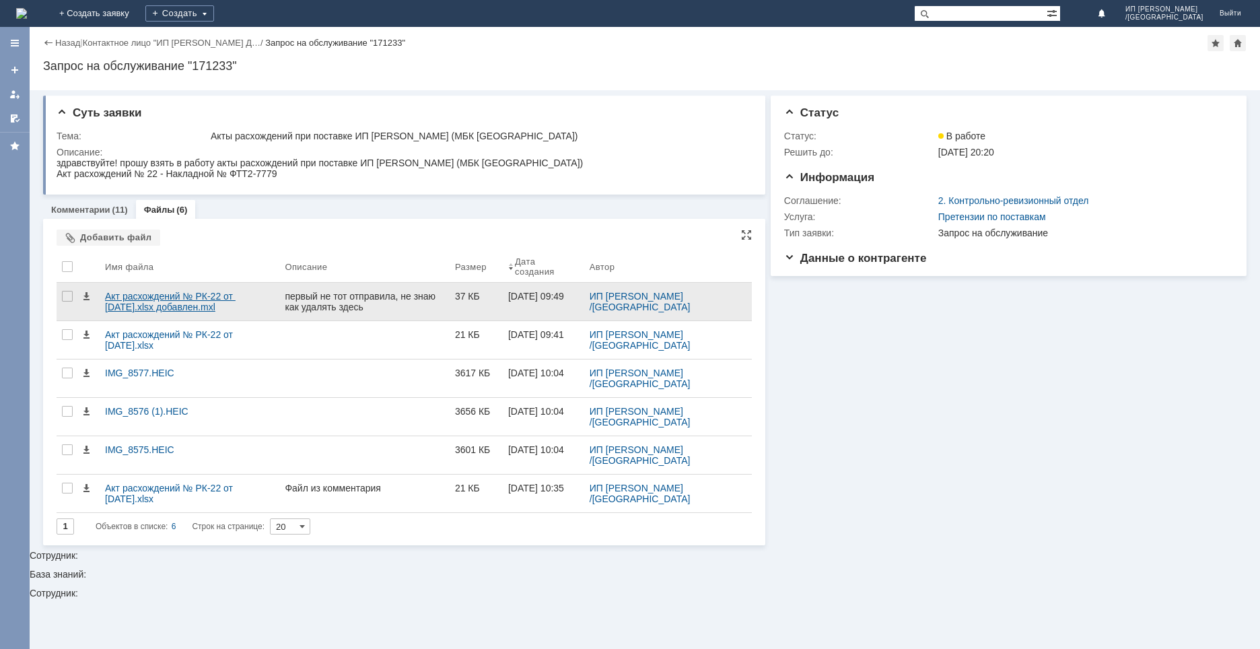
click at [126, 305] on div "Акт расхождений № РК-22 от [DATE].xlsx добавлен.mxl" at bounding box center [189, 302] width 169 height 22
click at [323, 304] on div "первый не тот отправила, не знаю как удалять здесь" at bounding box center [364, 302] width 159 height 22
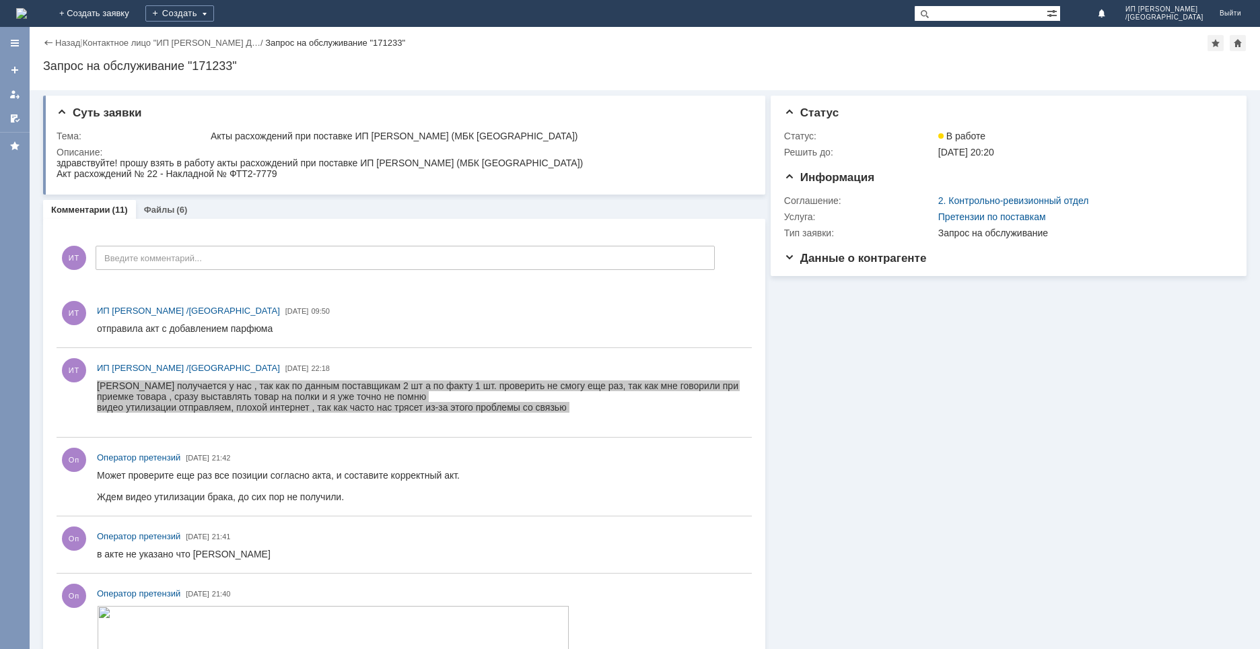
click at [776, 518] on div "Информация Статус Статус: В работе Решить до: 13.11.2025 20:20 Информация Согла…" at bounding box center [1006, 647] width 481 height 1114
drag, startPoint x: 559, startPoint y: 461, endPoint x: 551, endPoint y: 457, distance: 9.0
click at [558, 461] on div "Оп Оператор претензий 15.08.2025 21:42" at bounding box center [422, 457] width 650 height 14
click at [1091, 428] on div "Информация Статус Статус: В работе Решить до: 13.11.2025 20:20 Информация Согла…" at bounding box center [1006, 647] width 481 height 1114
click at [469, 375] on div "ИТ ИП Ткаченко Д. Р. /Петропавловск-Камчатский 15.08.2025 22:18" at bounding box center [422, 368] width 650 height 14
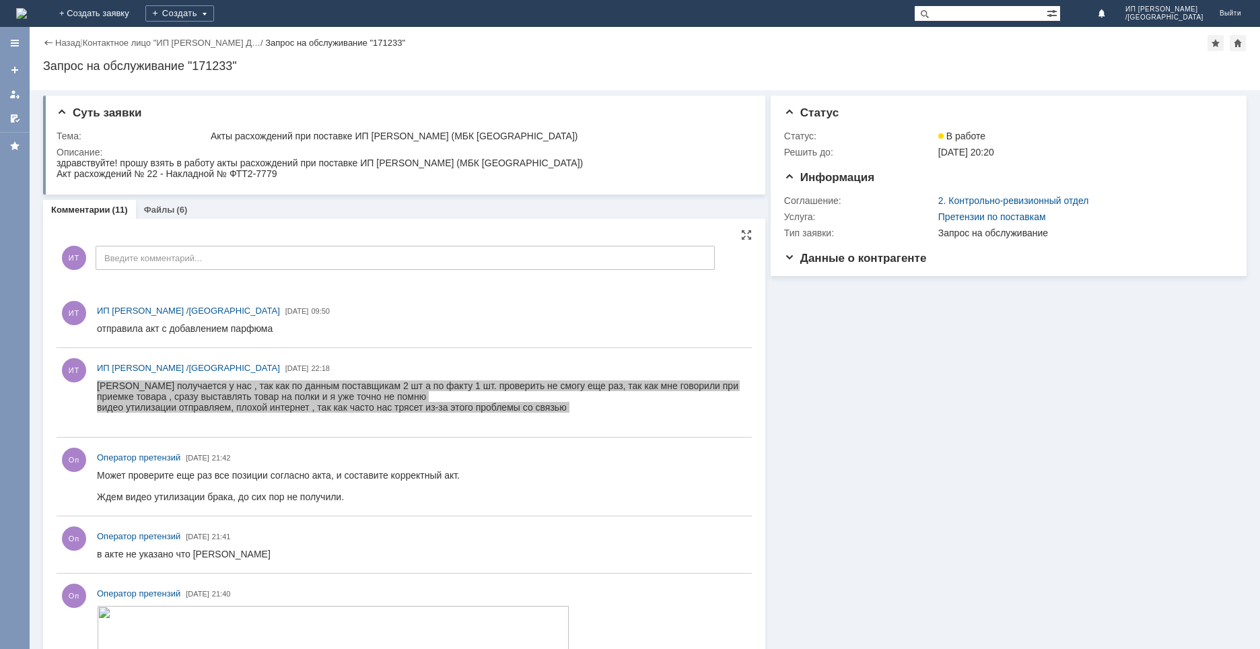
click at [469, 375] on div "ИТ ИП Ткаченко Д. Р. /Петропавловск-Камчатский 15.08.2025 22:18" at bounding box center [422, 368] width 650 height 14
click at [450, 425] on div at bounding box center [422, 402] width 650 height 48
drag, startPoint x: 833, startPoint y: 474, endPoint x: 1038, endPoint y: 320, distance: 256.8
click at [833, 473] on div "Информация Статус Статус: В работе Решить до: 13.11.2025 20:20 Информация Согла…" at bounding box center [1006, 647] width 481 height 1114
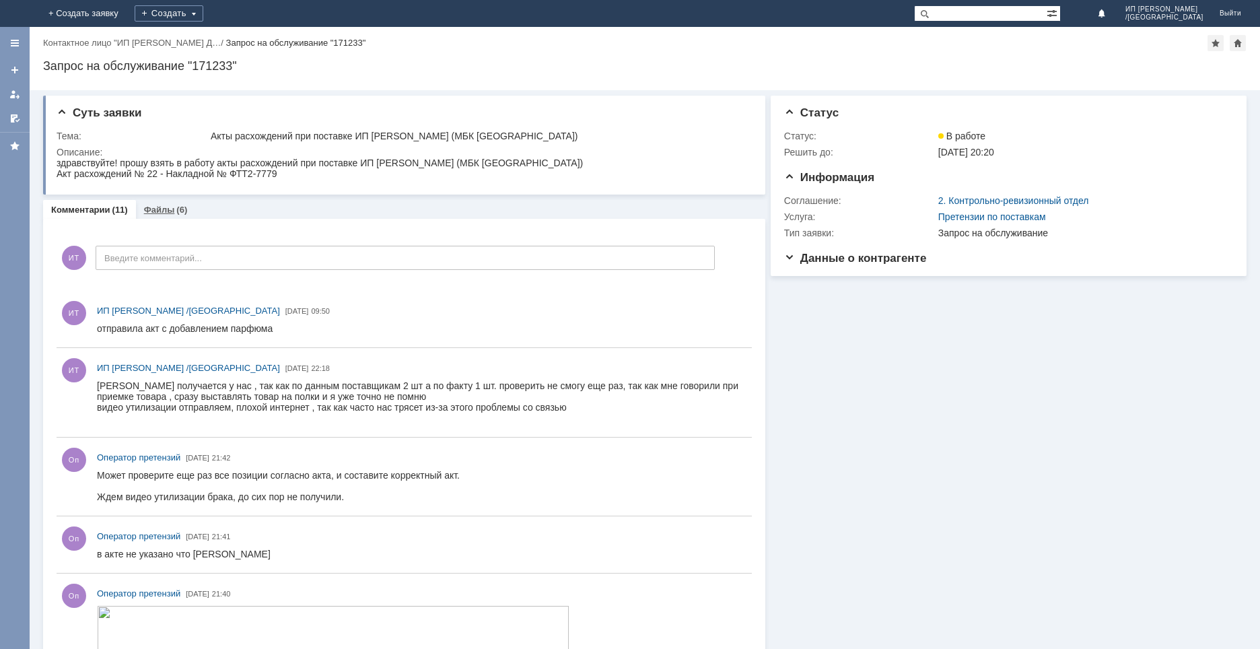
click at [160, 207] on link "Файлы" at bounding box center [159, 210] width 31 height 10
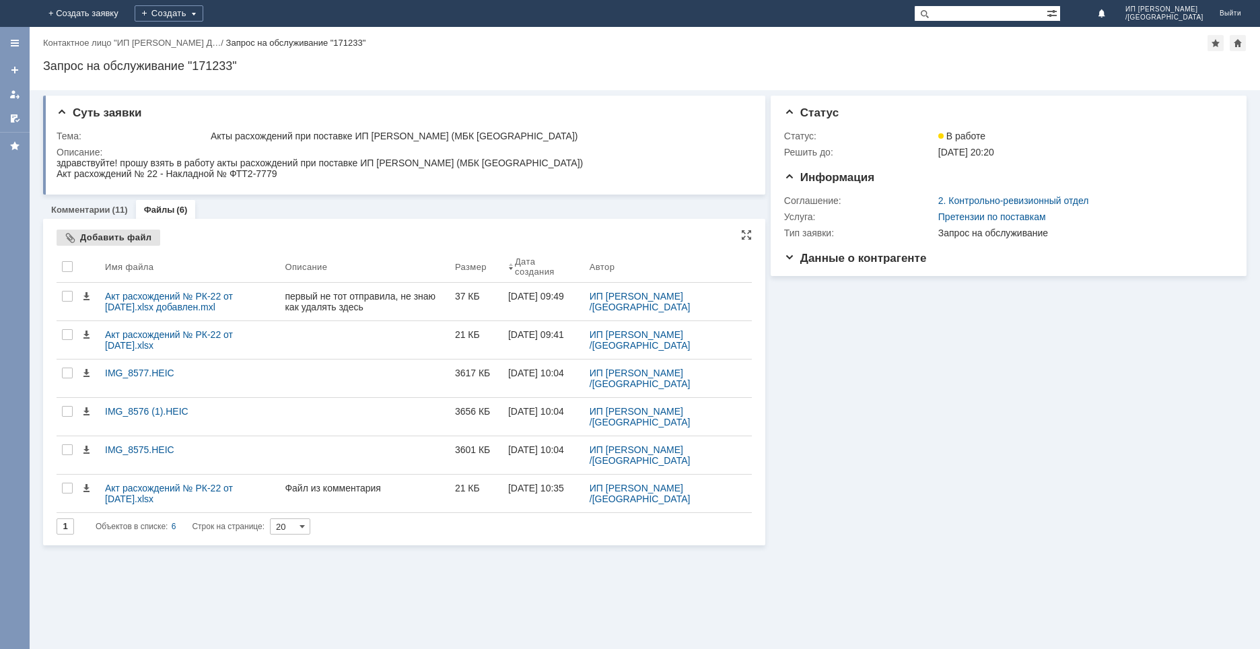
click at [122, 230] on div "Добавить файл" at bounding box center [109, 238] width 104 height 16
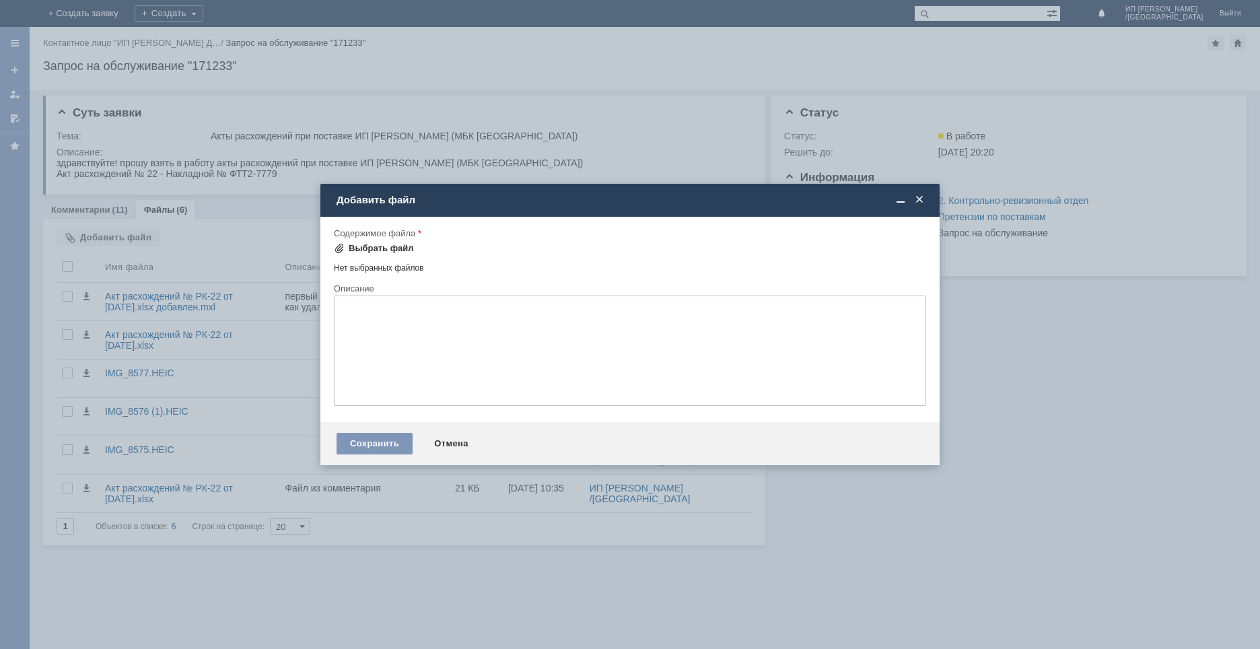
click at [347, 246] on div "Выбрать файл" at bounding box center [374, 248] width 80 height 11
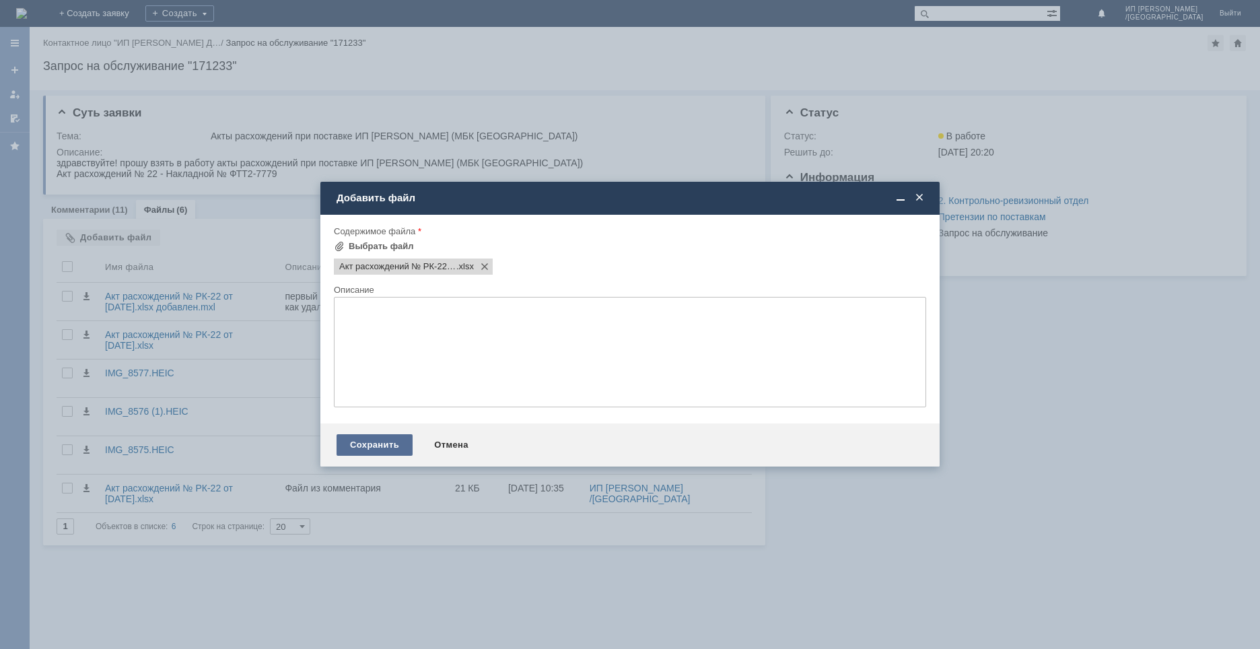
click at [374, 442] on div "Сохранить" at bounding box center [375, 445] width 76 height 22
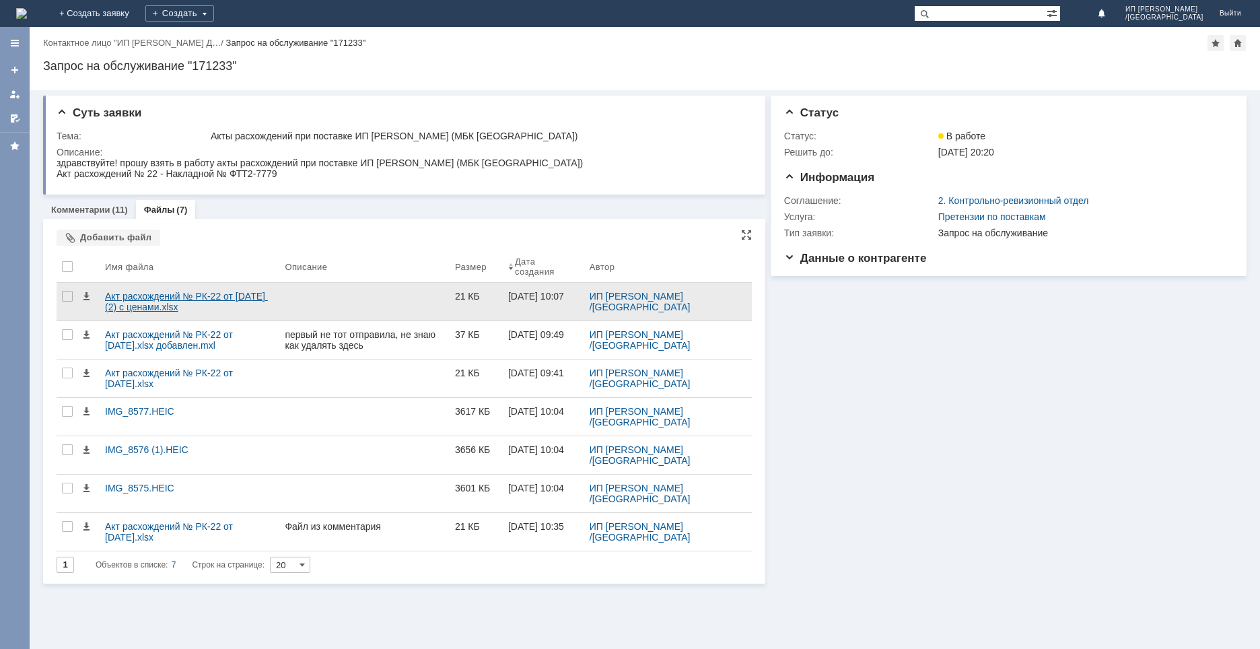
click at [205, 317] on div "Акт расхождений № РК-22 от [DATE] (2) с ценами.xlsx" at bounding box center [190, 302] width 180 height 38
